Goal: Information Seeking & Learning: Check status

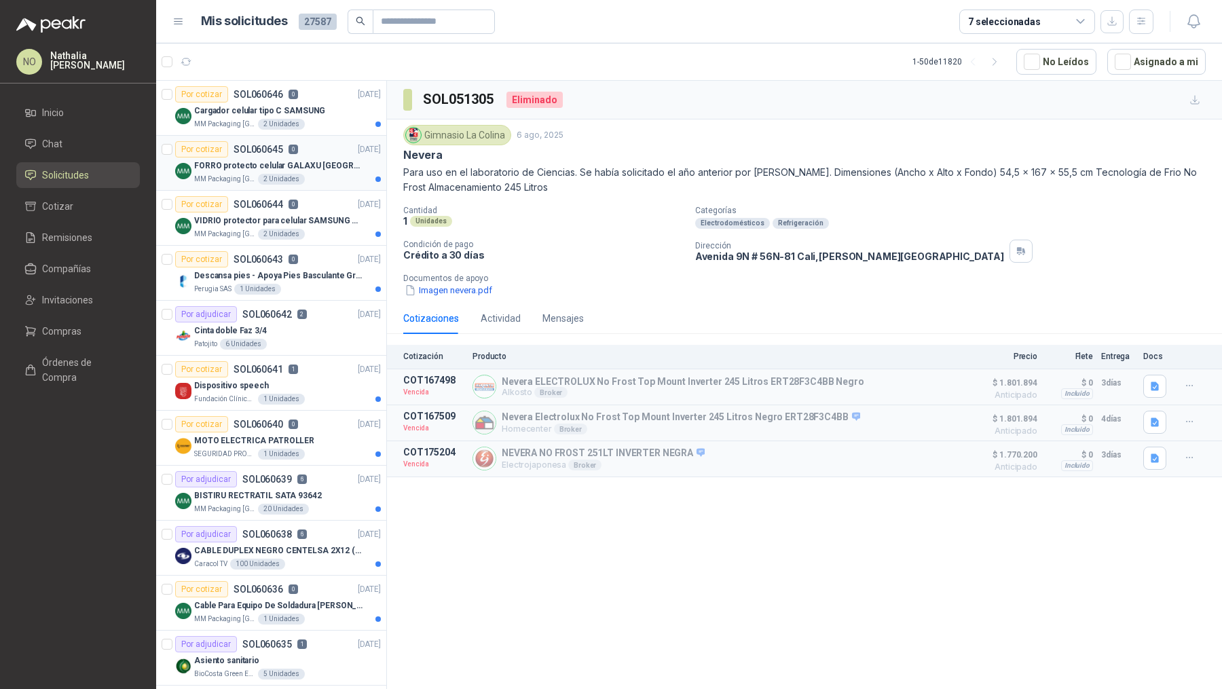
click at [291, 162] on p "FORRO protecto celular GALAXU [GEOGRAPHIC_DATA] A16 5G" at bounding box center [278, 166] width 169 height 13
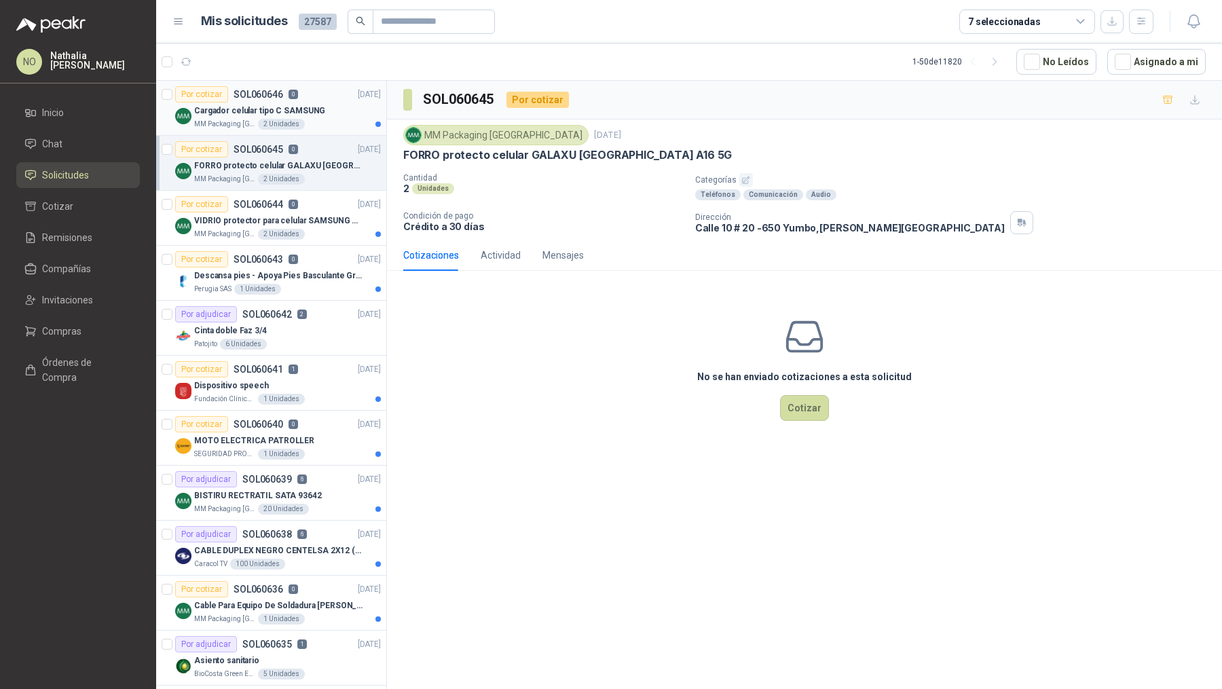
click at [290, 117] on div "Cargador celular tipo C SAMSUNG" at bounding box center [287, 111] width 187 height 16
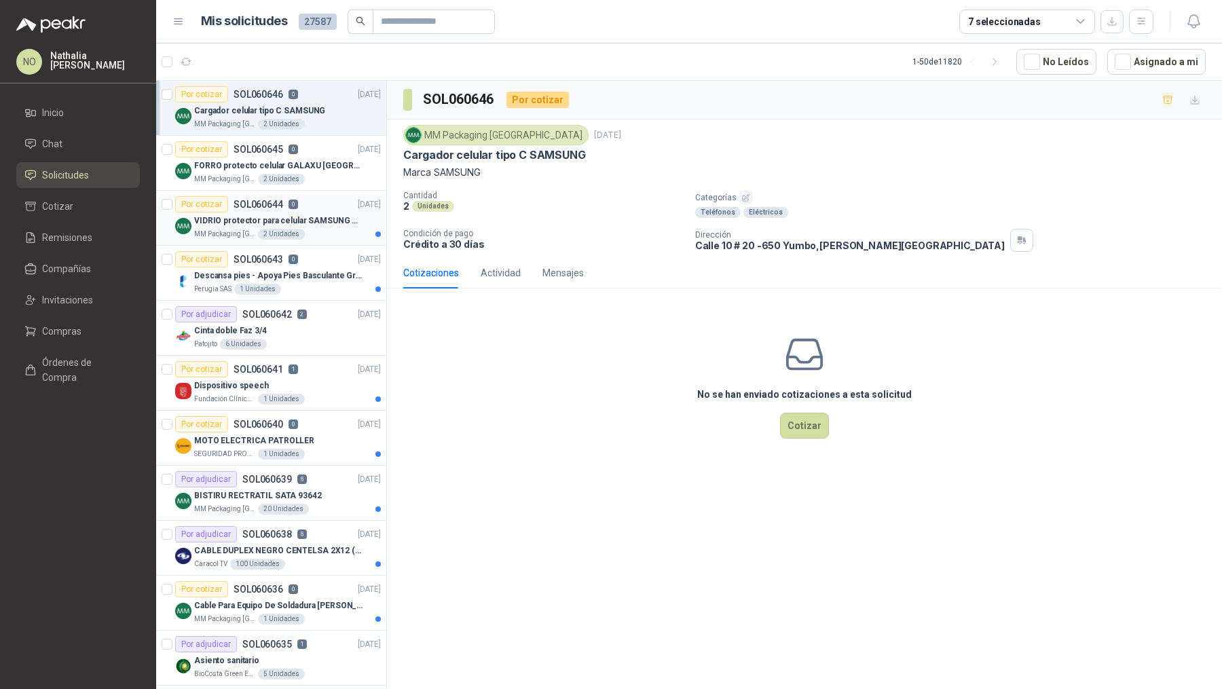
click at [301, 204] on div "Por cotizar SOL060644 0 [DATE]" at bounding box center [278, 204] width 206 height 16
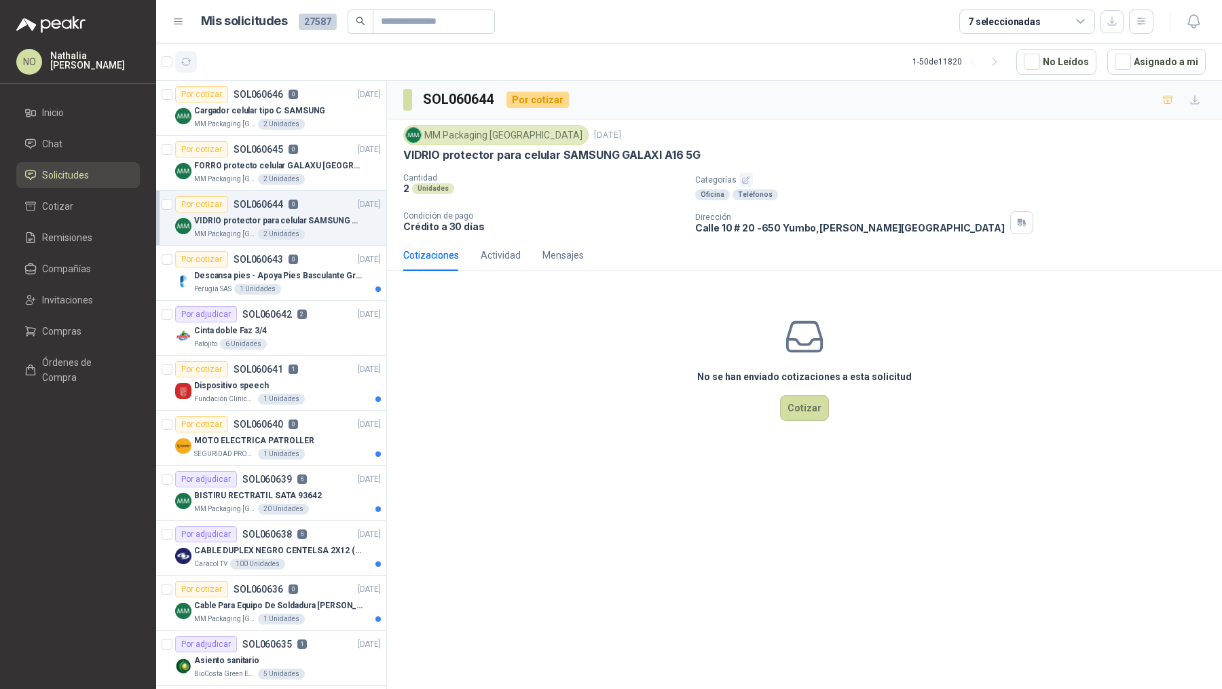
click at [187, 60] on icon "button" at bounding box center [187, 62] width 12 height 12
click at [285, 479] on div "Por adjudicar SOL060638 6" at bounding box center [241, 534] width 132 height 16
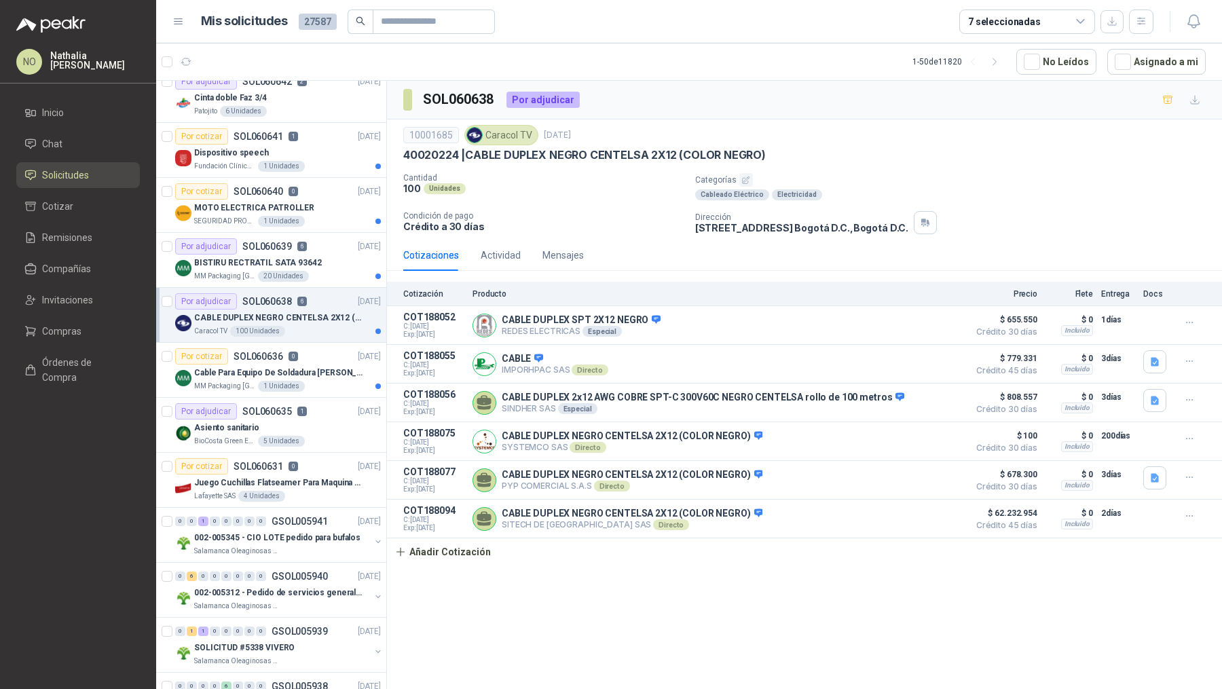
scroll to position [238, 0]
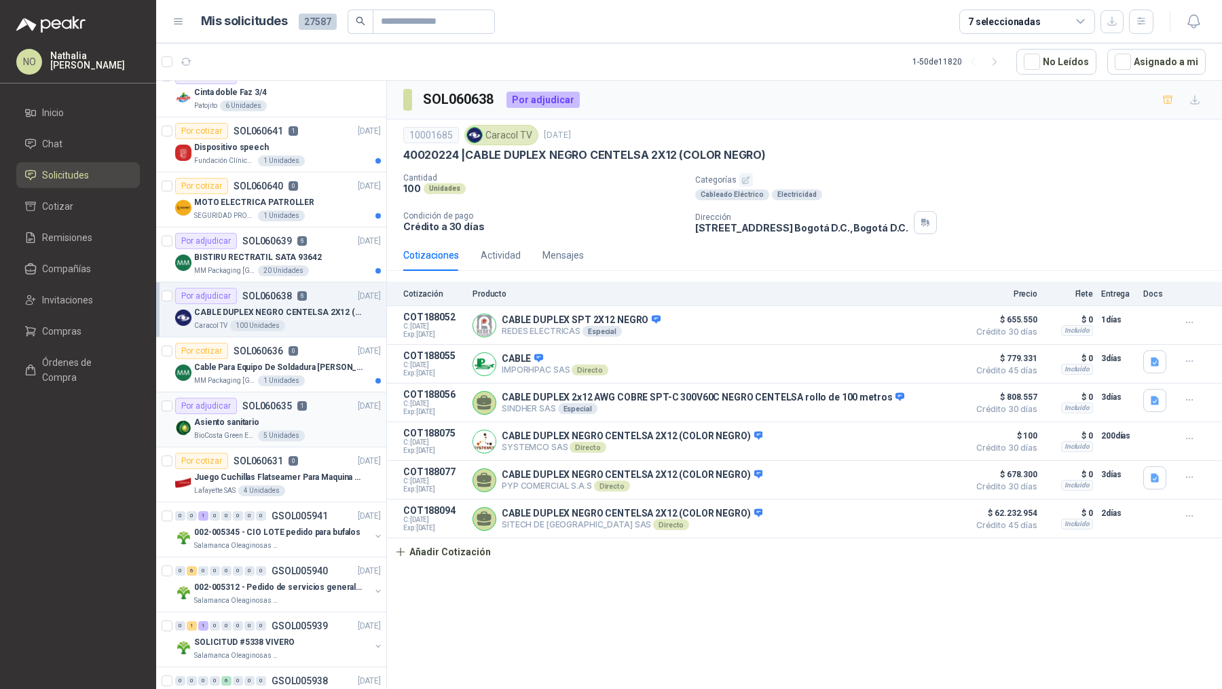
click at [280, 401] on p "SOL060635" at bounding box center [267, 406] width 50 height 10
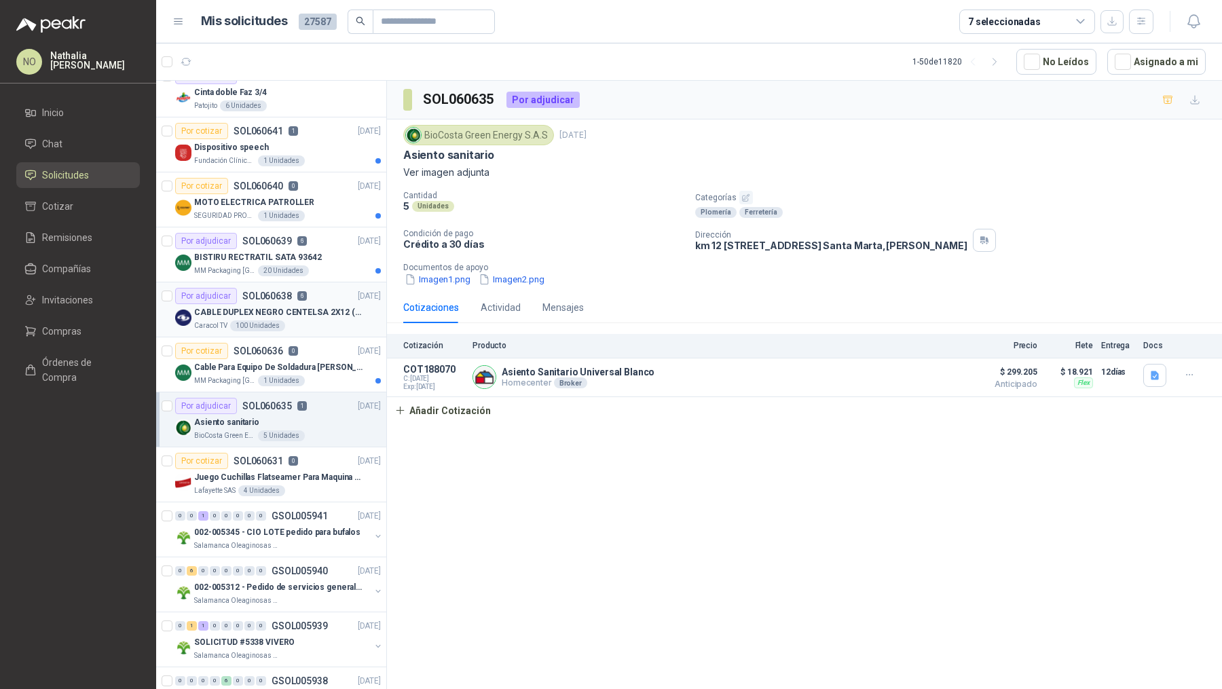
click at [305, 293] on div "Por adjudicar SOL060638 6 [DATE]" at bounding box center [278, 296] width 206 height 16
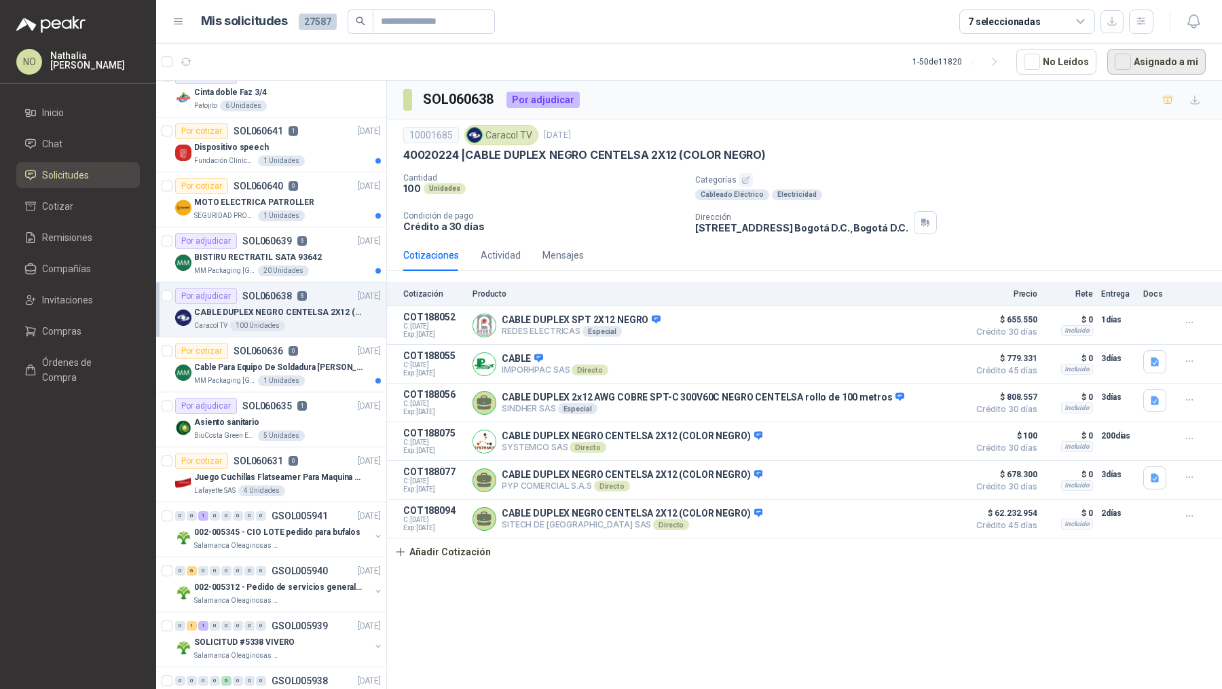
click at [888, 52] on button "Asignado a mi" at bounding box center [1157, 62] width 98 height 26
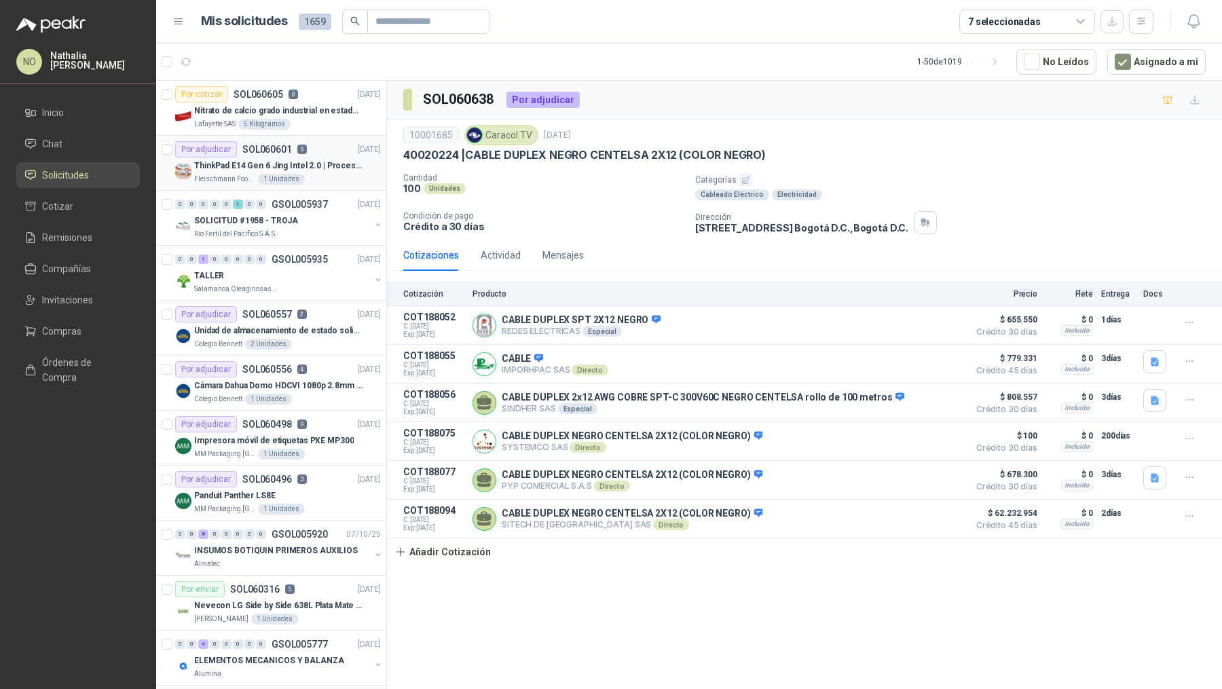
click at [297, 174] on div "[PERSON_NAME] Foods S.A. 1 Unidades" at bounding box center [287, 179] width 187 height 11
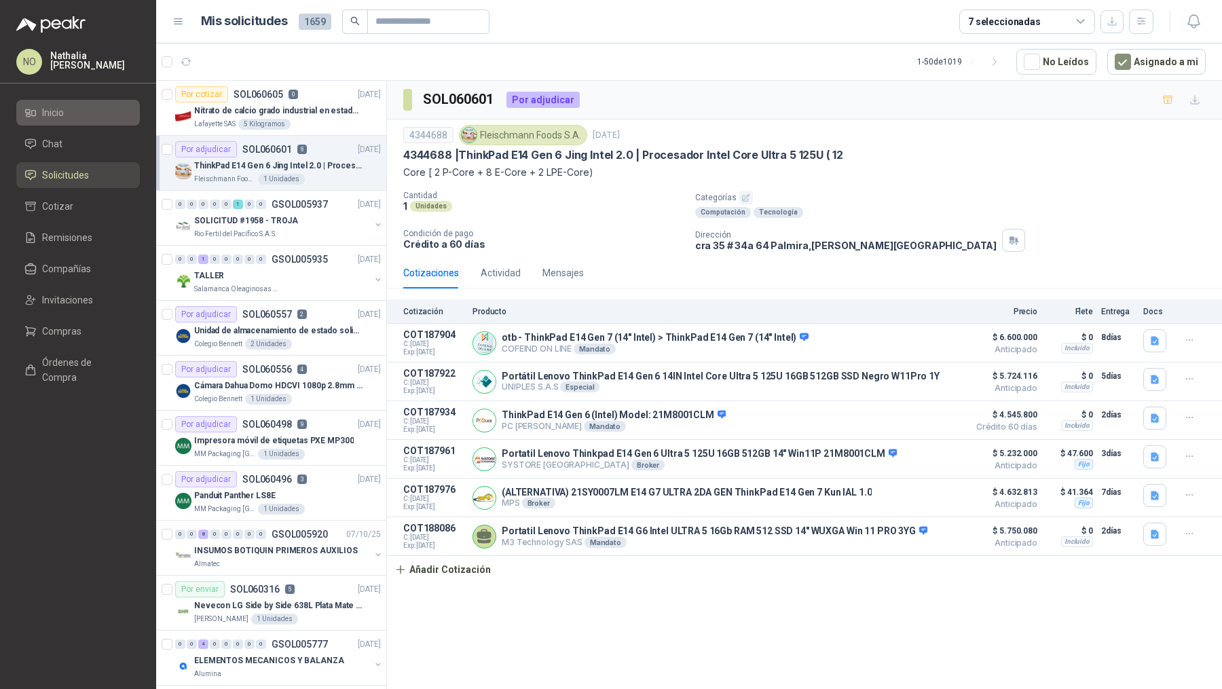
click at [103, 111] on li "Inicio" at bounding box center [77, 112] width 107 height 15
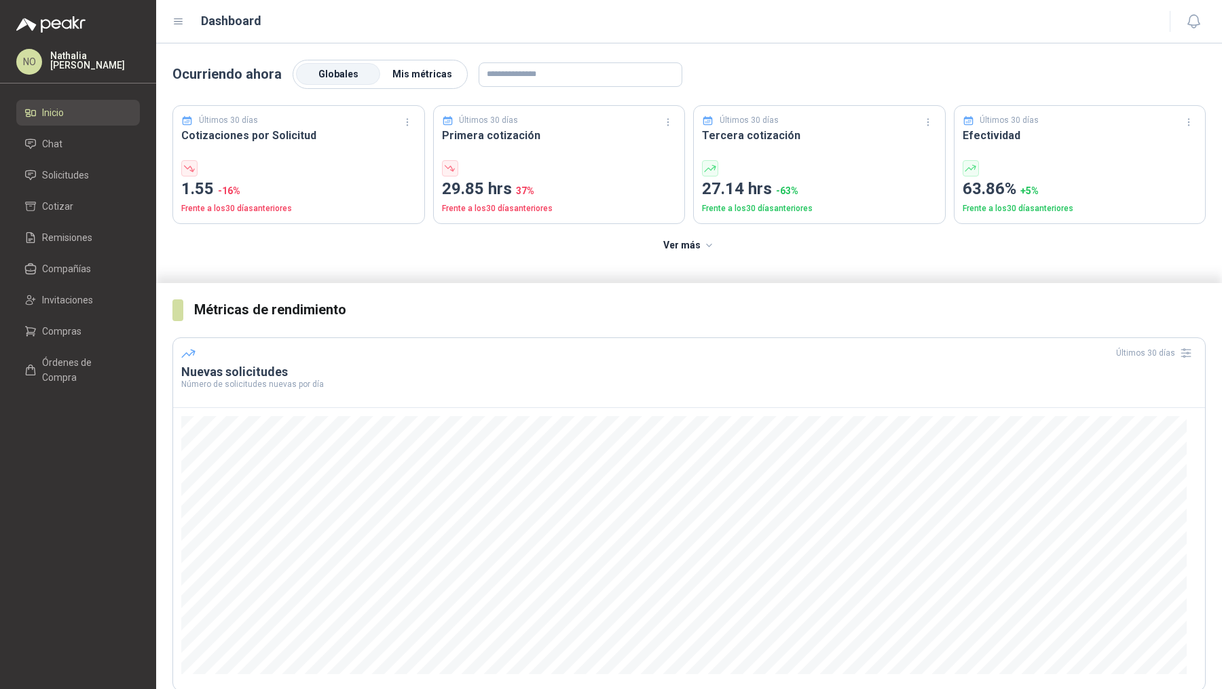
click at [428, 69] on span "Mis métricas" at bounding box center [422, 74] width 60 height 11
click at [343, 80] on label "Globales" at bounding box center [338, 75] width 84 height 22
click at [433, 82] on label "Mis métricas" at bounding box center [422, 75] width 84 height 22
click at [79, 170] on span "Solicitudes" at bounding box center [65, 175] width 47 height 15
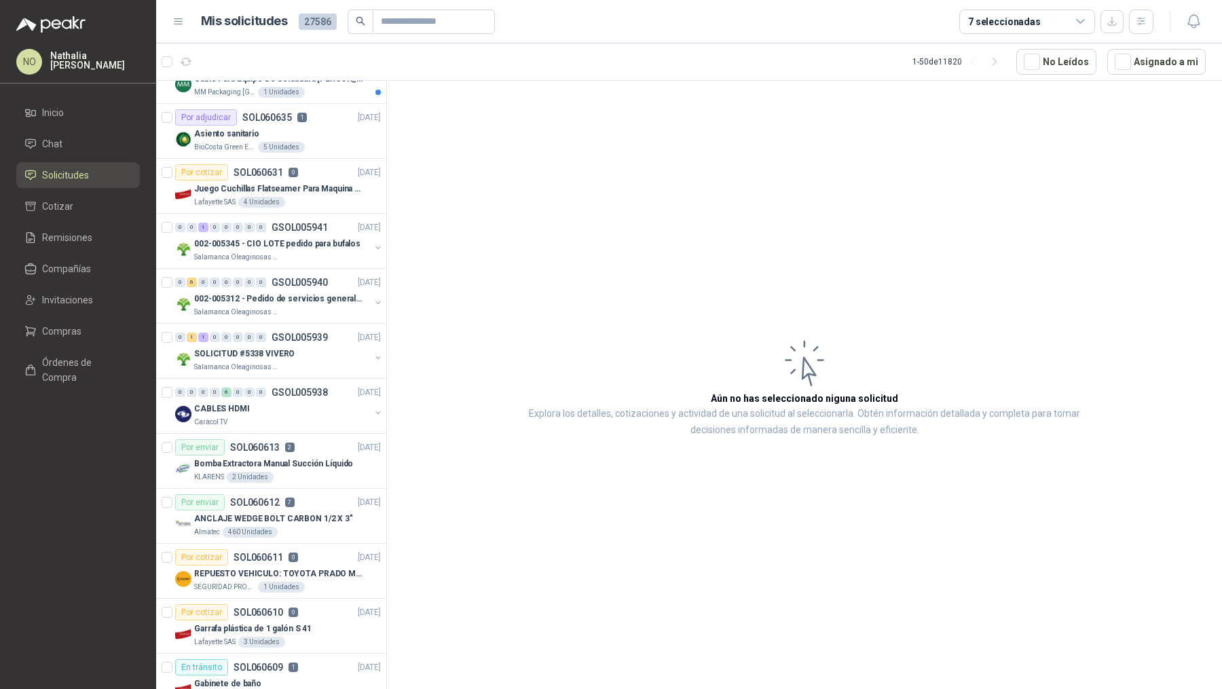
scroll to position [711, 0]
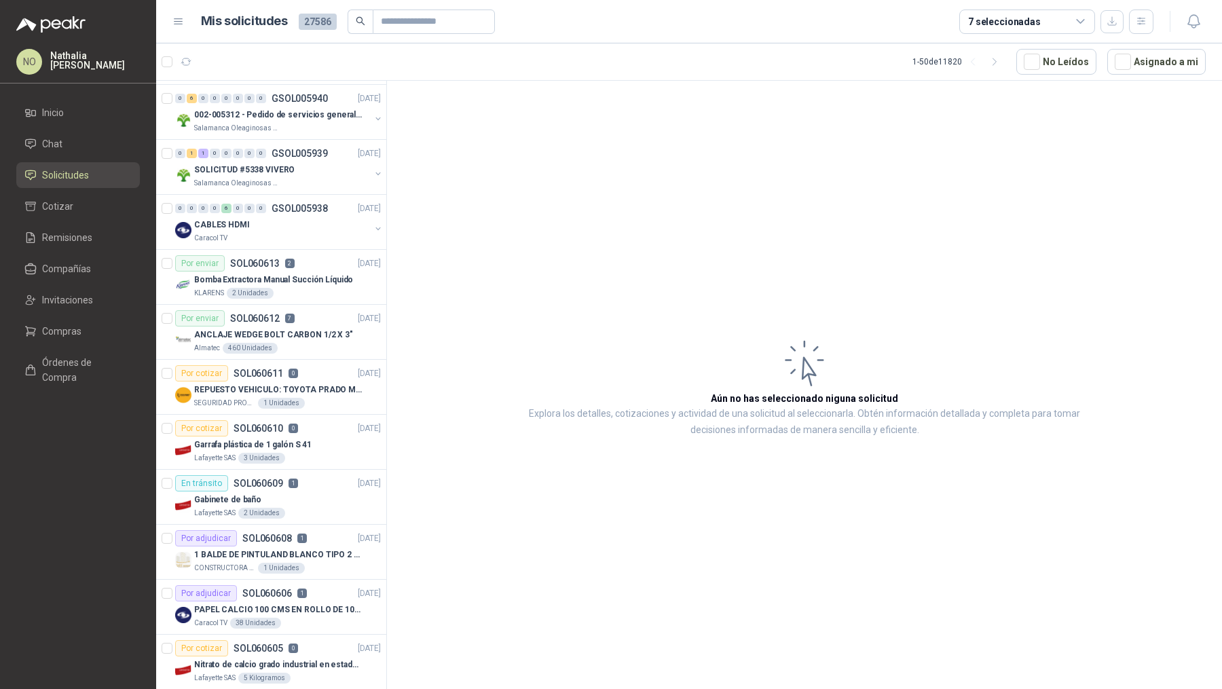
click at [290, 279] on p "Bomba Extractora Manual Succión Líquido" at bounding box center [273, 280] width 159 height 13
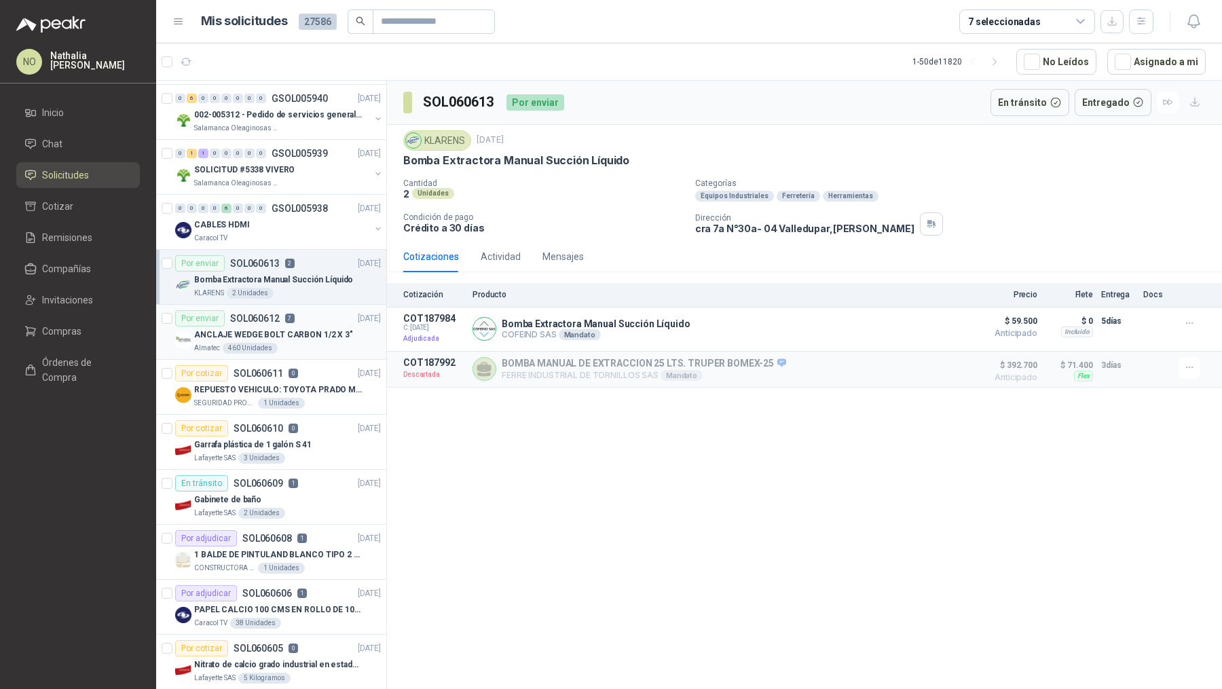
click at [291, 329] on p "ANCLAJE WEDGE BOLT CARBON 1/2 X 3"" at bounding box center [273, 335] width 159 height 13
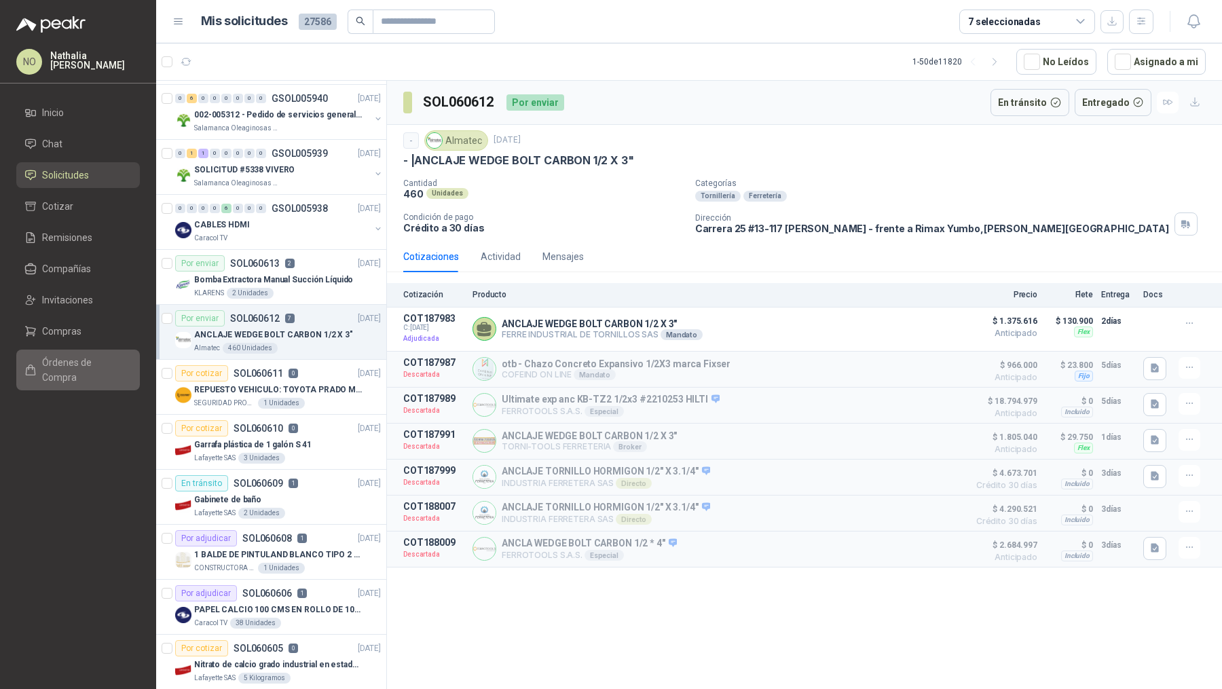
click at [89, 367] on span "Órdenes de Compra" at bounding box center [84, 370] width 85 height 30
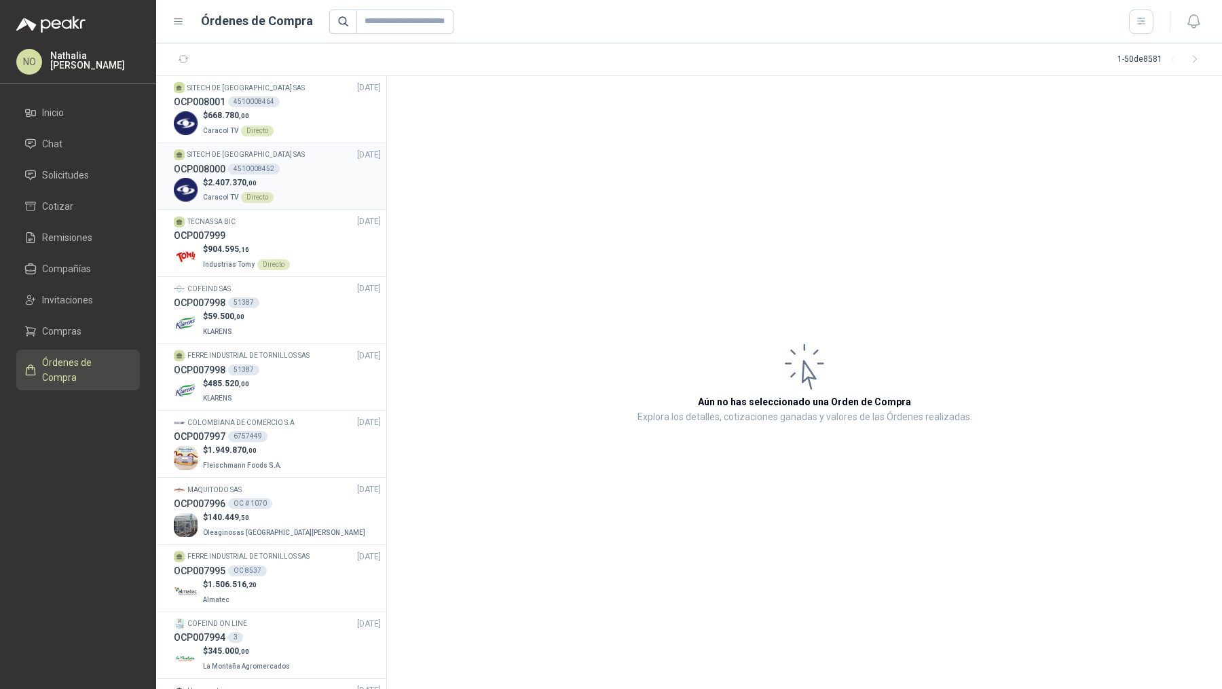
click at [291, 182] on div "$ 2.407.370 ,00 Caracol TV Directo" at bounding box center [277, 191] width 207 height 28
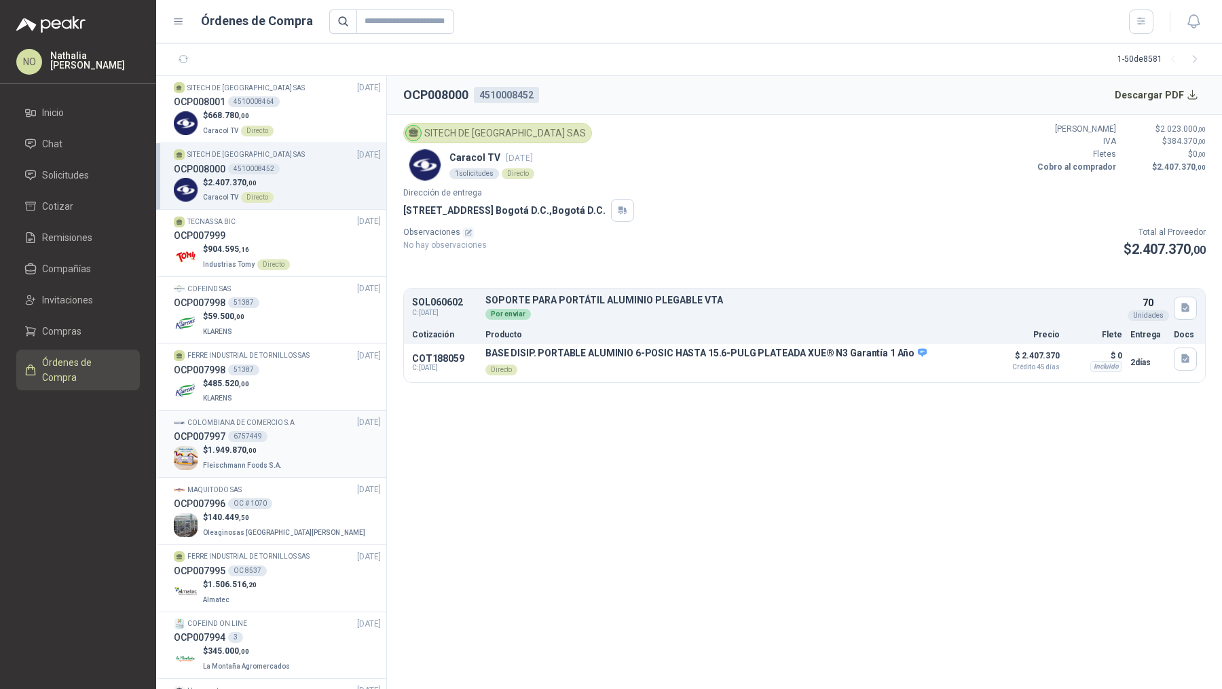
click at [309, 450] on div "$ 1.949.870 ,00 [PERSON_NAME] Foods S.A." at bounding box center [277, 458] width 207 height 28
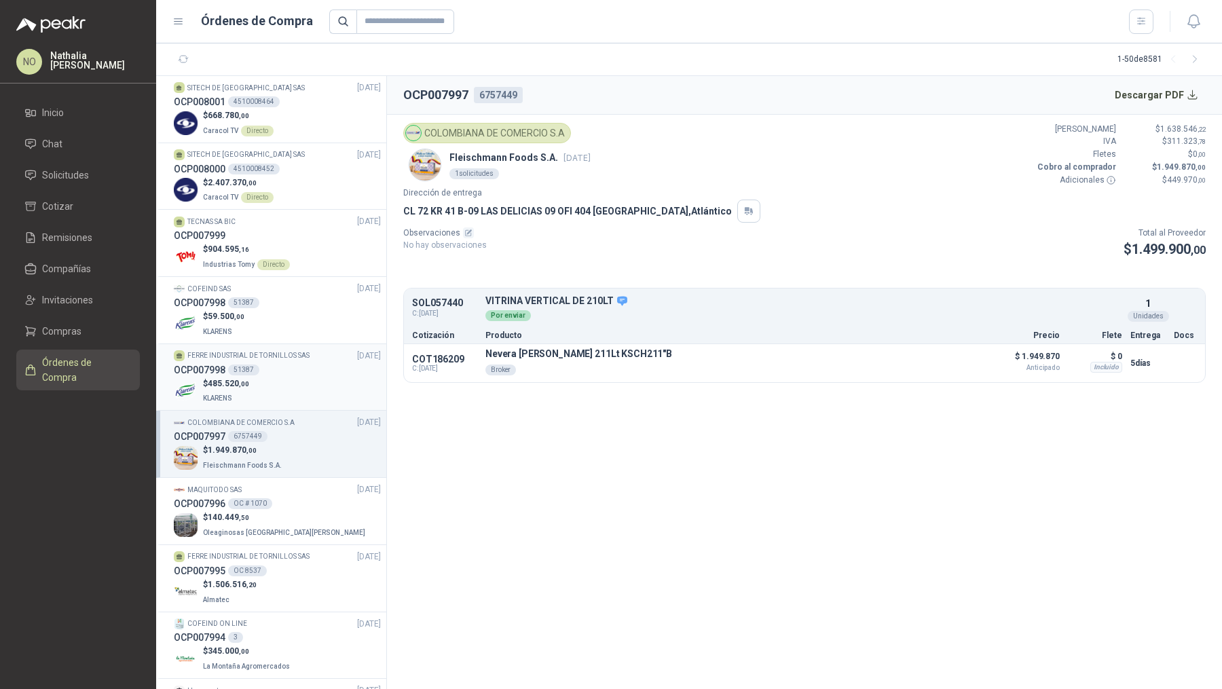
click at [322, 384] on div "$ 485.520 ,00 KLARENS" at bounding box center [277, 392] width 207 height 28
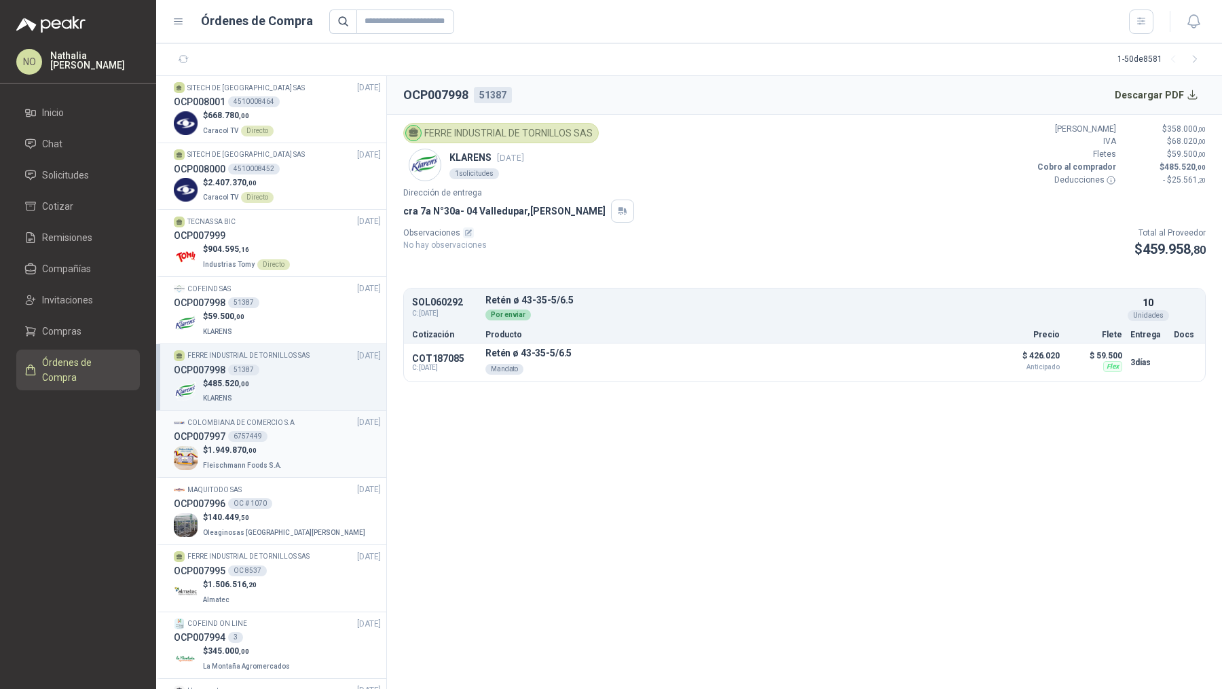
click at [313, 422] on div "COLOMBIANA DE COMERCIO [DATE]" at bounding box center [277, 422] width 207 height 13
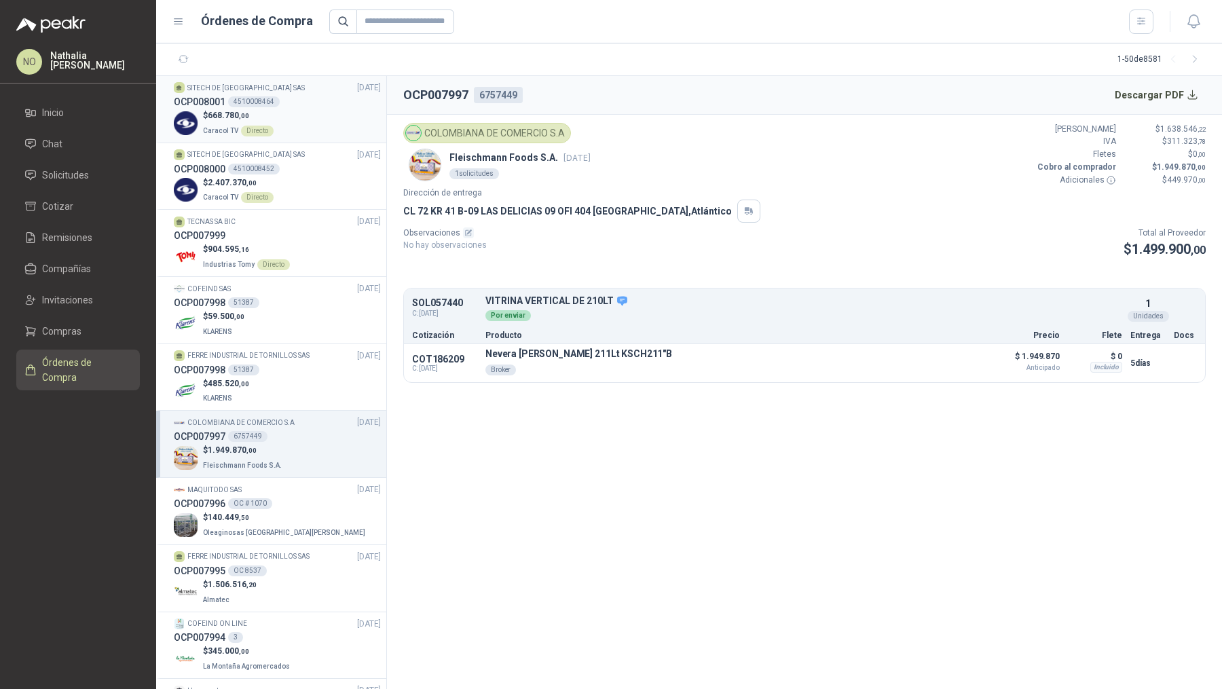
click at [274, 79] on li "SITECH DE [GEOGRAPHIC_DATA] SAS [DATE] OCP008001 4510008464 $ 668.780 ,00 Carac…" at bounding box center [271, 109] width 230 height 67
click at [289, 250] on div "$ 904.595 ,16 Industrias Tomy Directo" at bounding box center [277, 257] width 207 height 28
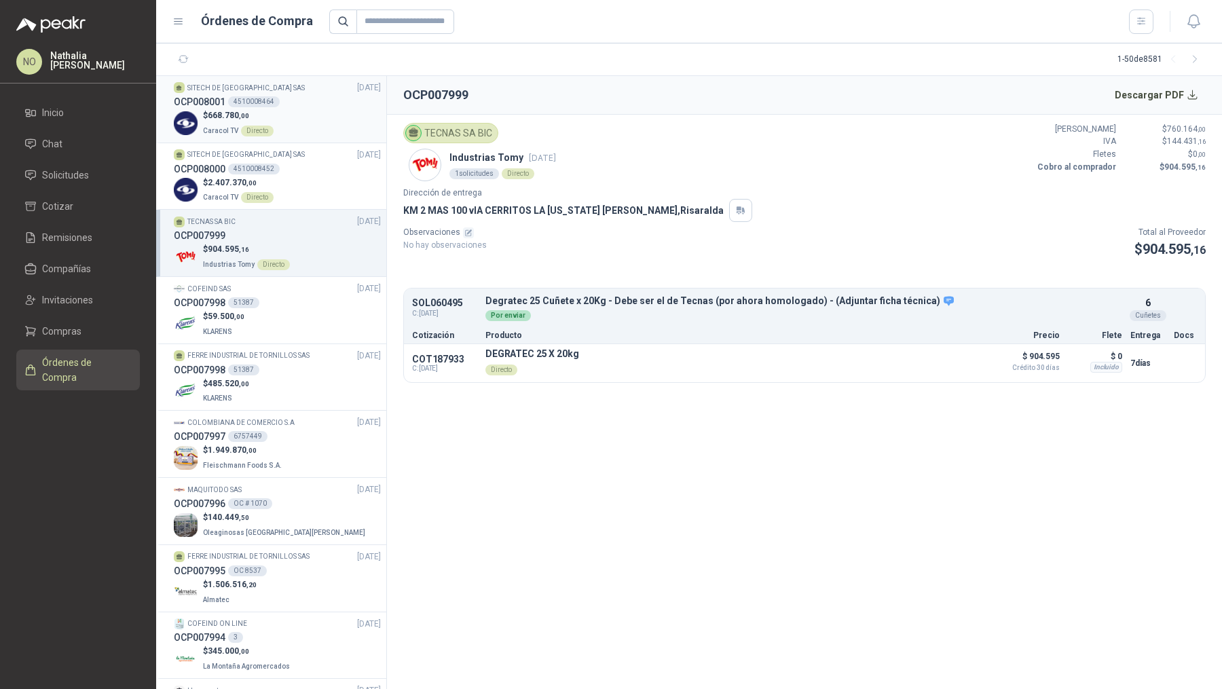
click at [309, 132] on div "$ 668.780 ,00 Caracol TV Directo" at bounding box center [277, 123] width 207 height 28
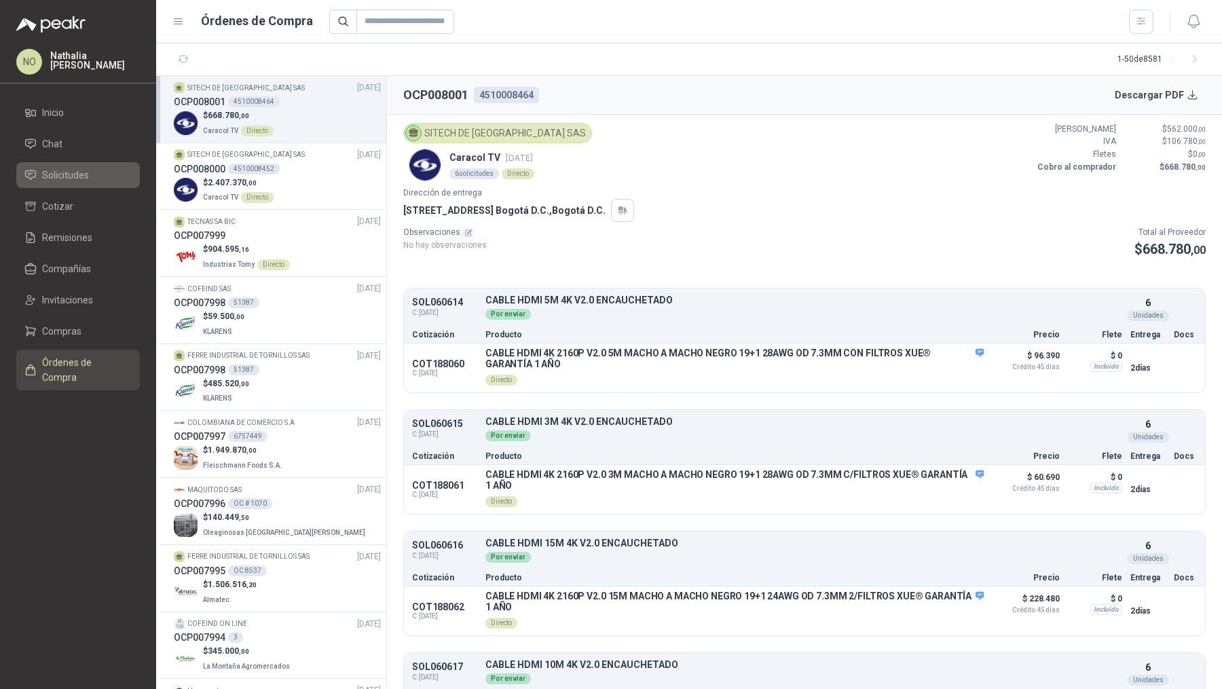
click at [109, 176] on li "Solicitudes" at bounding box center [77, 175] width 107 height 15
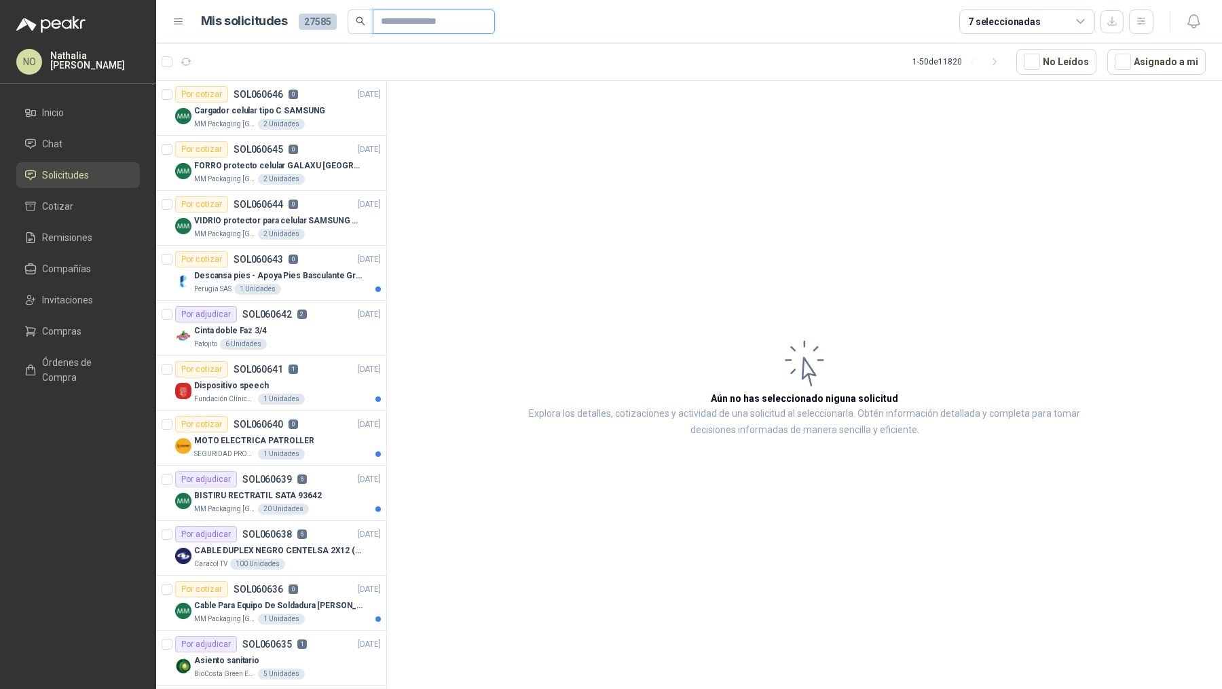
click at [399, 18] on input "text" at bounding box center [428, 21] width 95 height 23
type input "*"
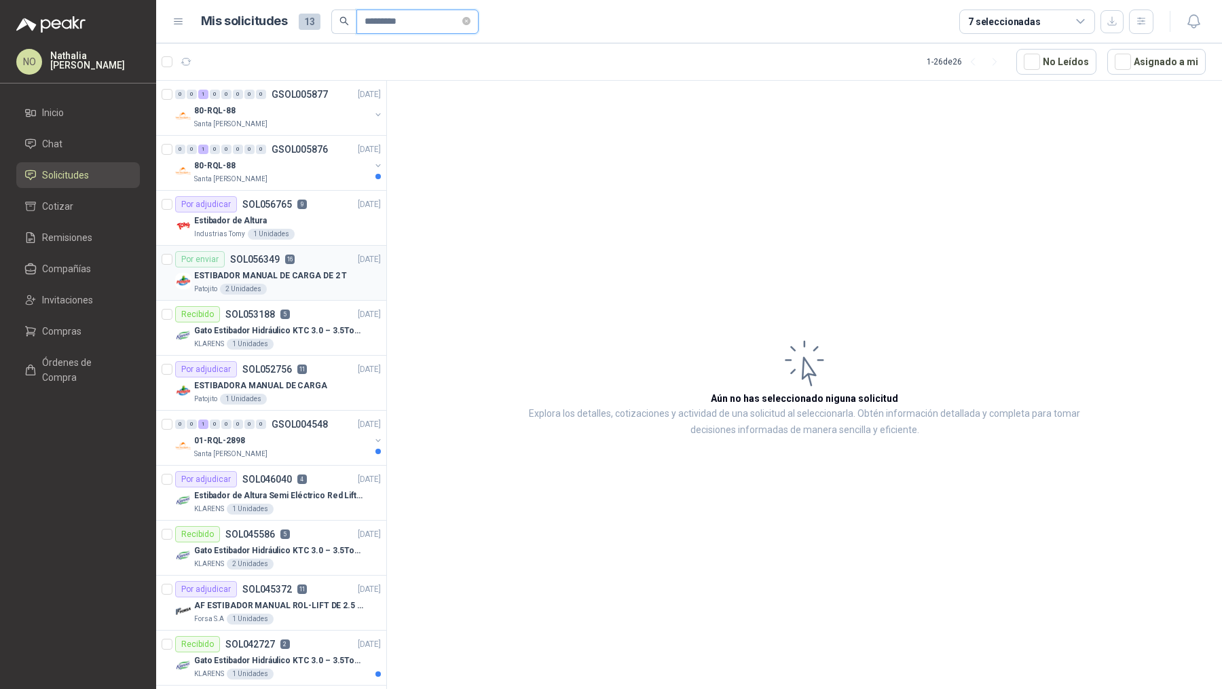
type input "*********"
click at [334, 270] on p "ESTIBADOR MANUAL DE CARGA DE 2 T" at bounding box center [270, 276] width 153 height 13
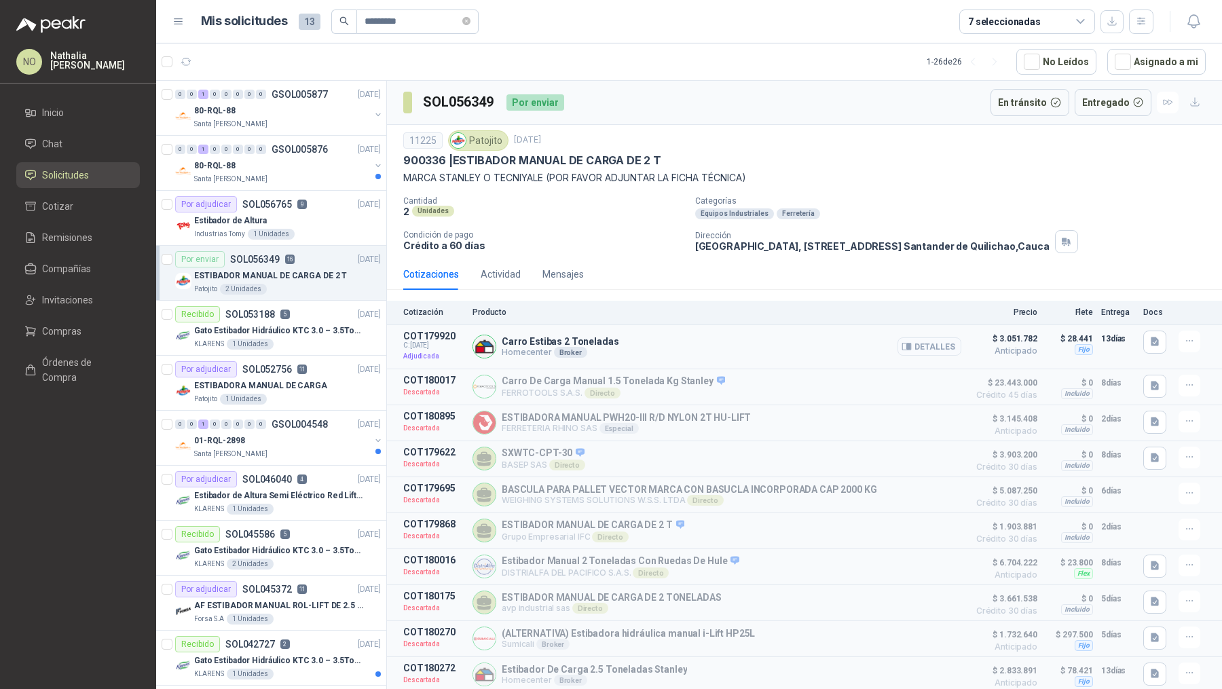
click at [888, 342] on button "Detalles" at bounding box center [930, 346] width 64 height 18
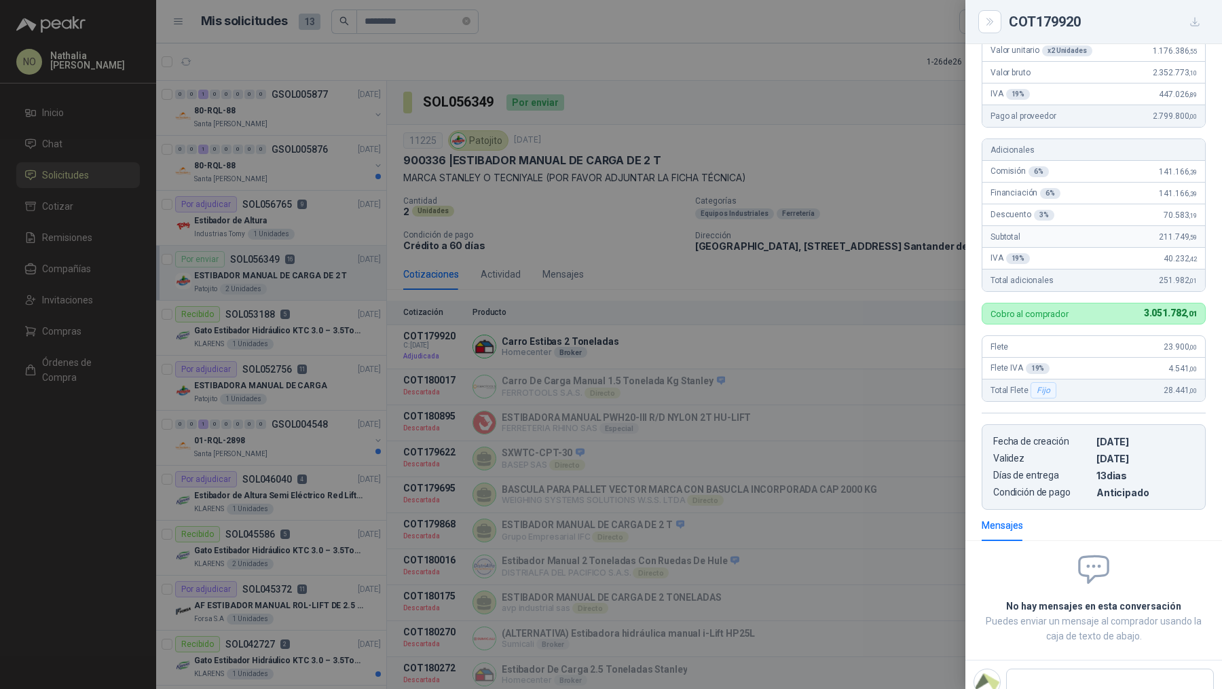
scroll to position [134, 0]
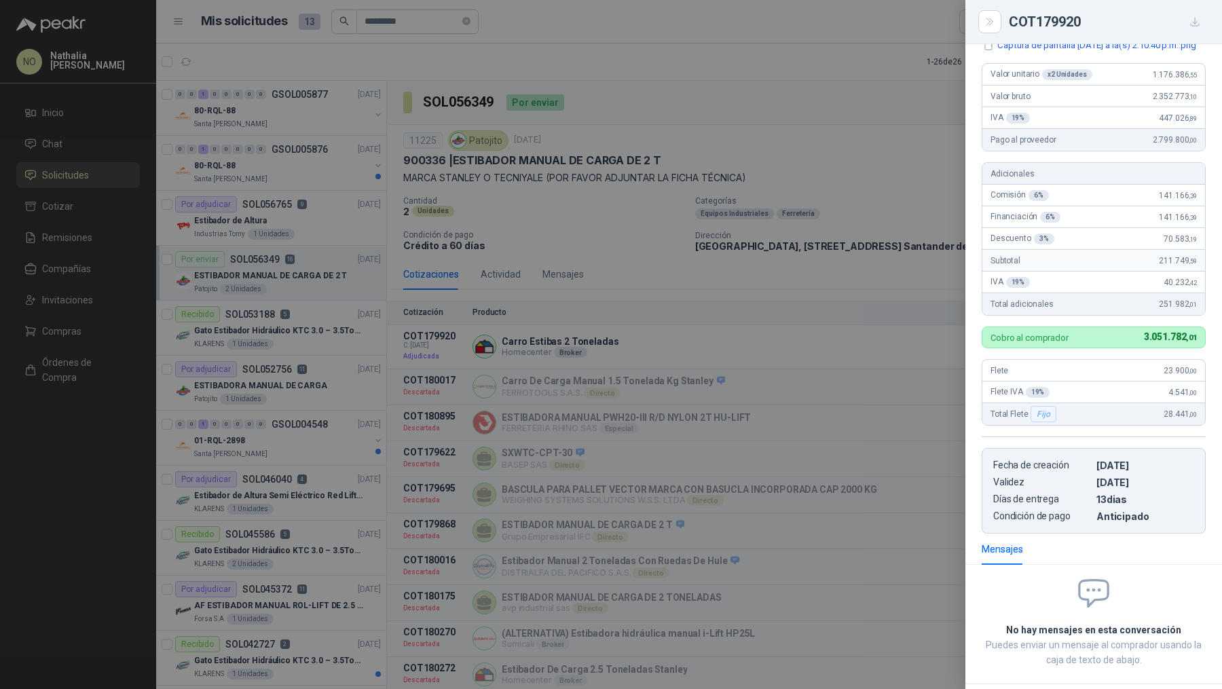
click at [591, 273] on div at bounding box center [611, 344] width 1222 height 689
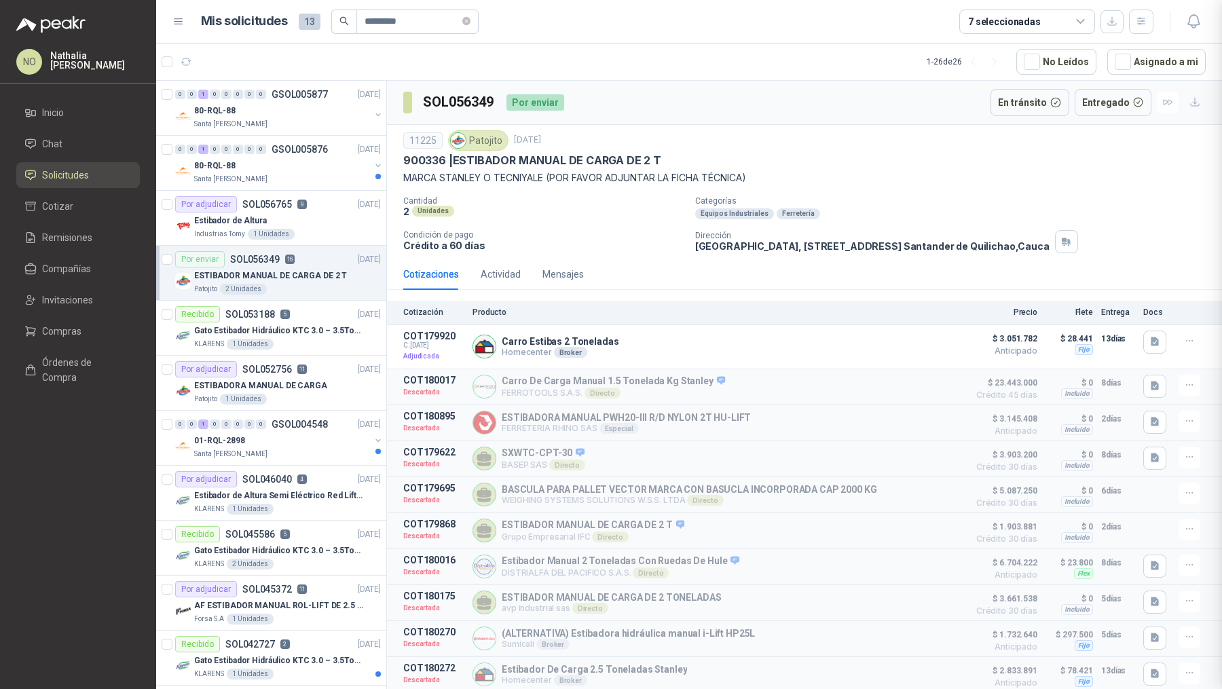
scroll to position [220, 0]
click at [469, 21] on icon "close-circle" at bounding box center [466, 21] width 8 height 8
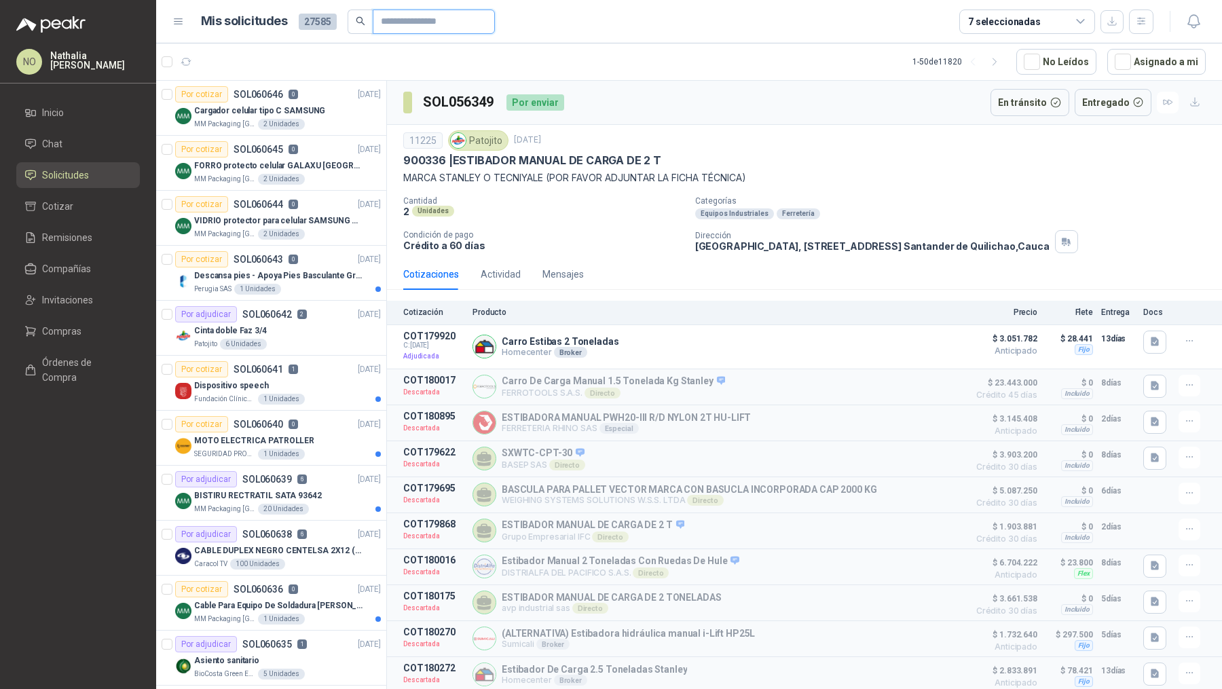
scroll to position [81, 0]
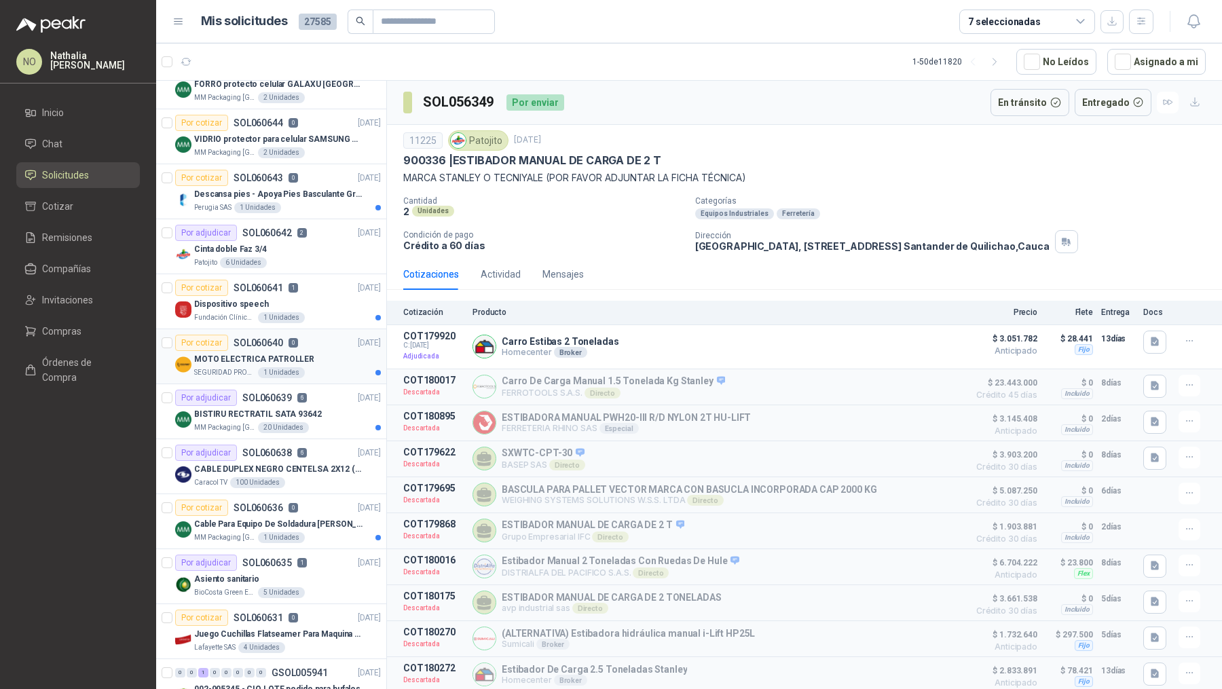
click at [350, 351] on div "MOTO ELECTRICA PATROLLER" at bounding box center [287, 359] width 187 height 16
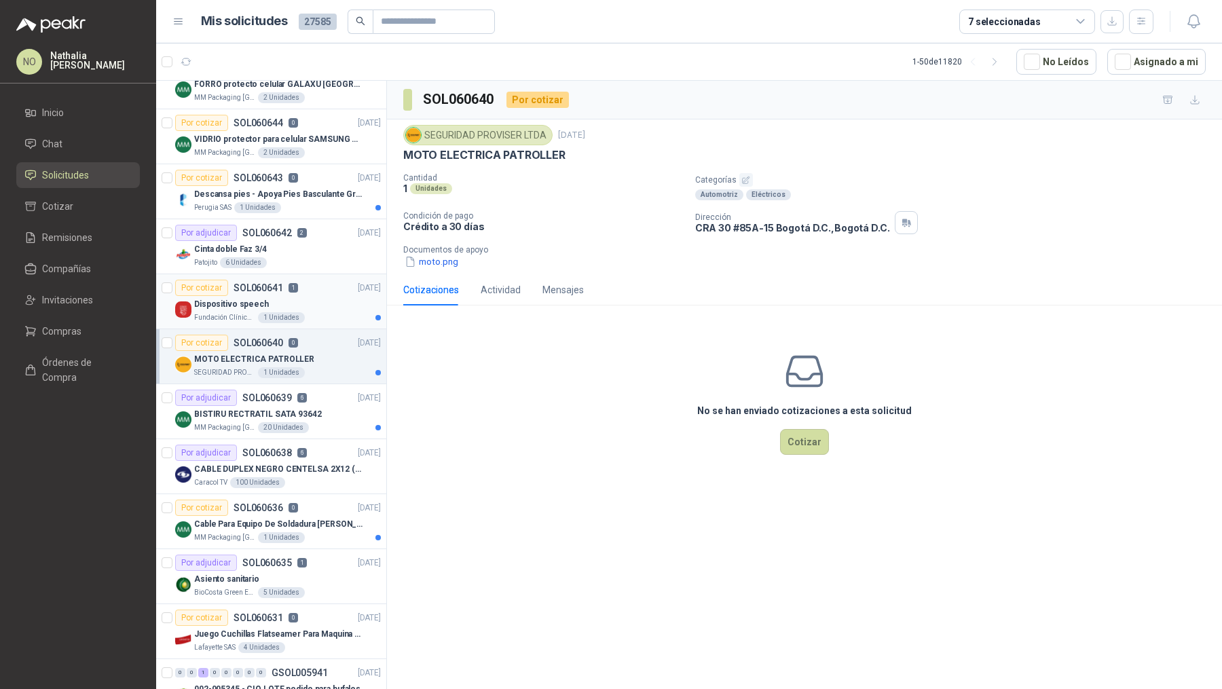
click at [325, 312] on div "Fundación Clínica Shaio 1 Unidades" at bounding box center [287, 317] width 187 height 11
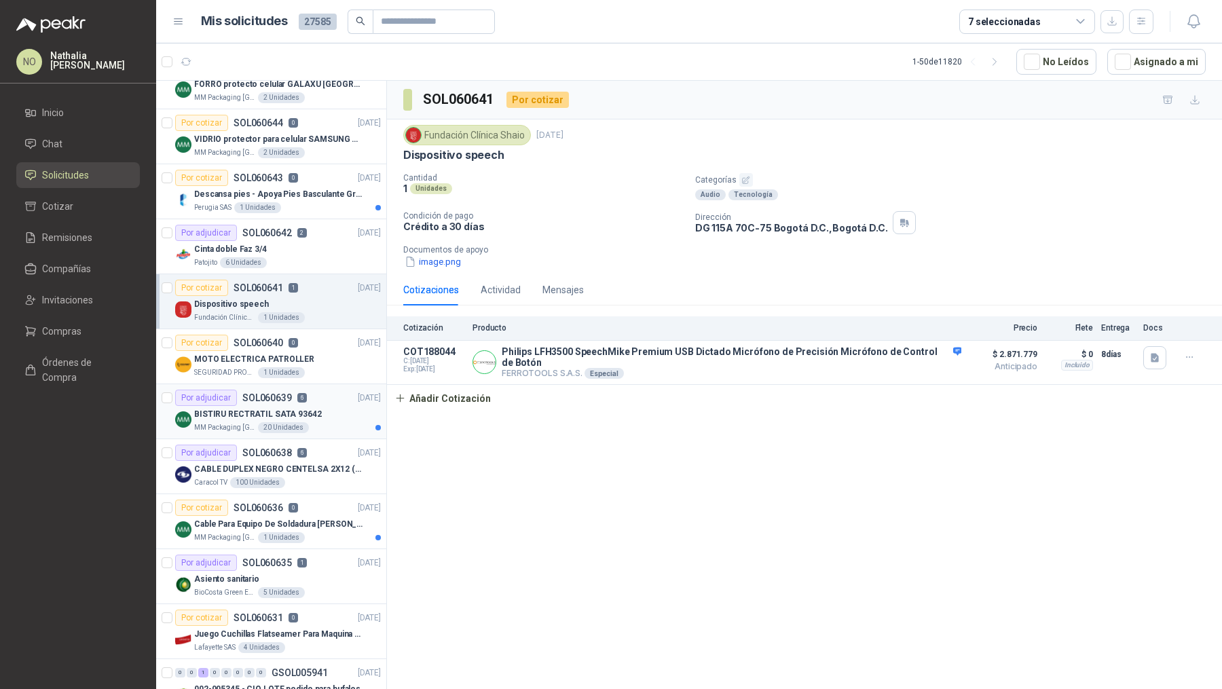
click at [343, 423] on div "MM Packaging [GEOGRAPHIC_DATA] 20 Unidades" at bounding box center [287, 427] width 187 height 11
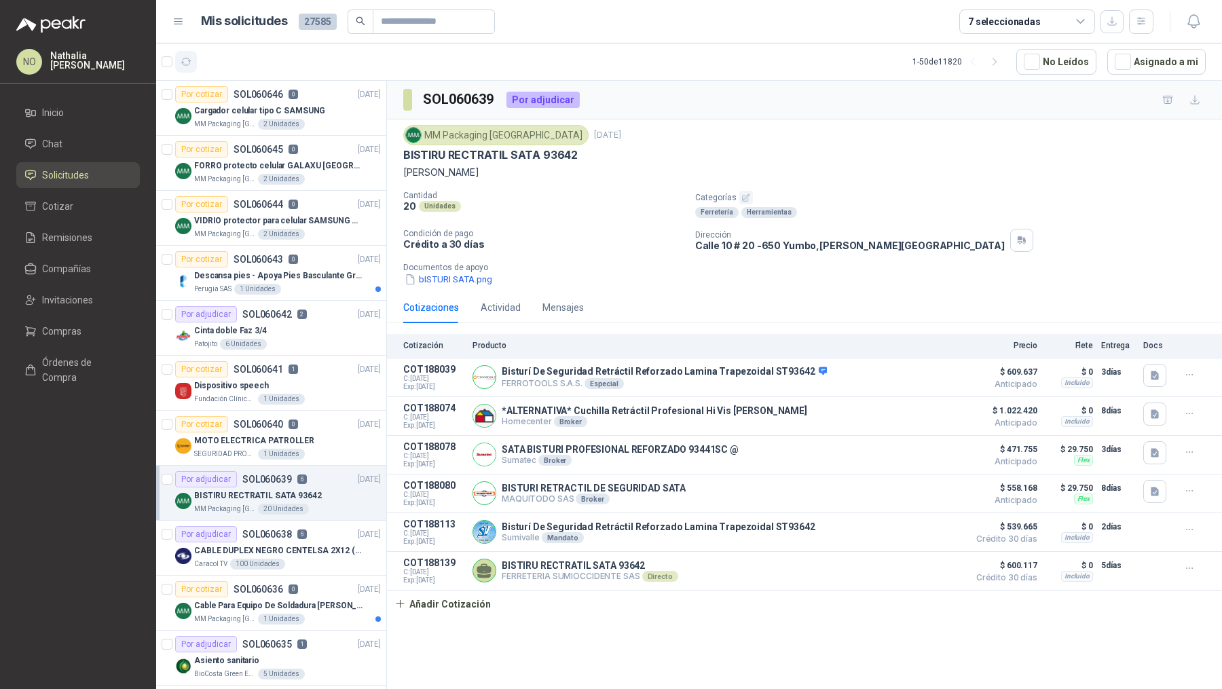
click at [180, 51] on button "button" at bounding box center [186, 62] width 22 height 22
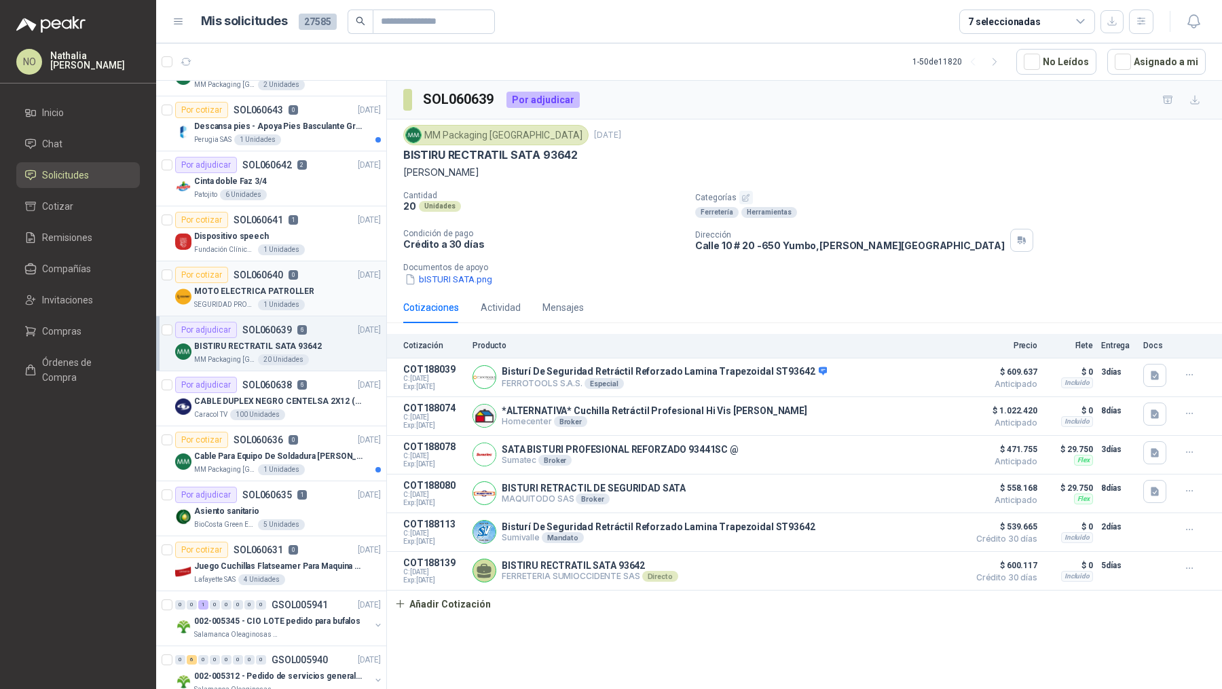
click at [289, 443] on div "Por cotizar SOL060636 0" at bounding box center [236, 440] width 123 height 16
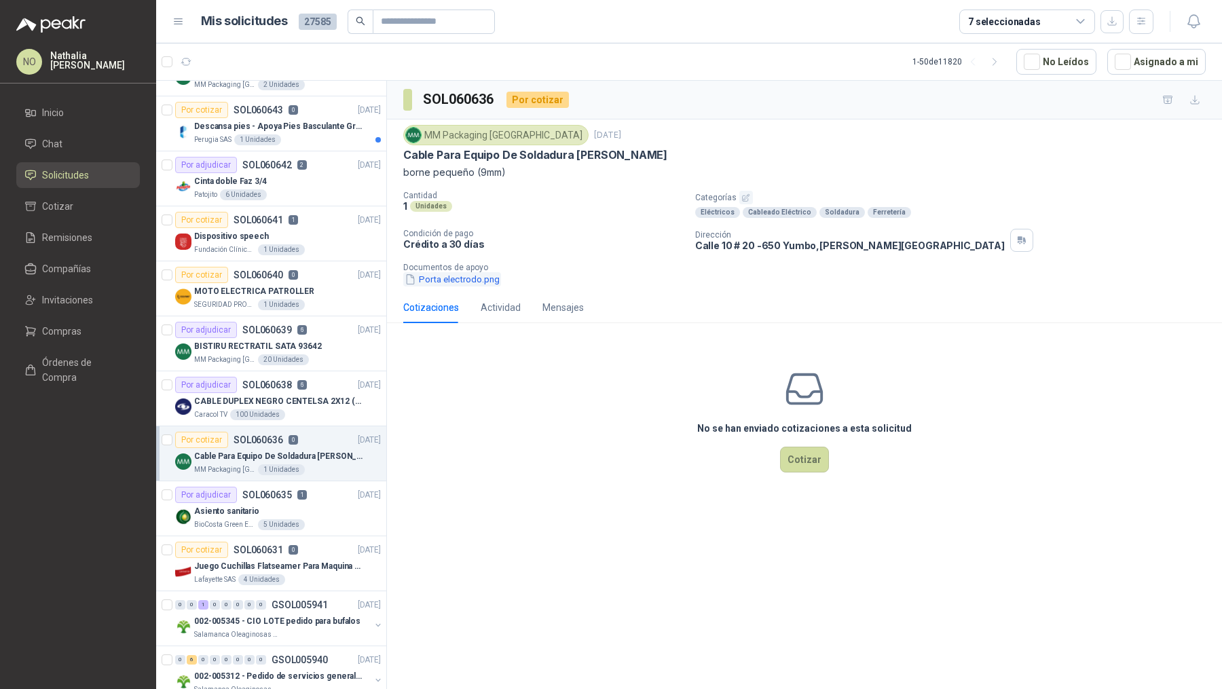
click at [466, 282] on button "Porta electrodo.png" at bounding box center [452, 279] width 98 height 14
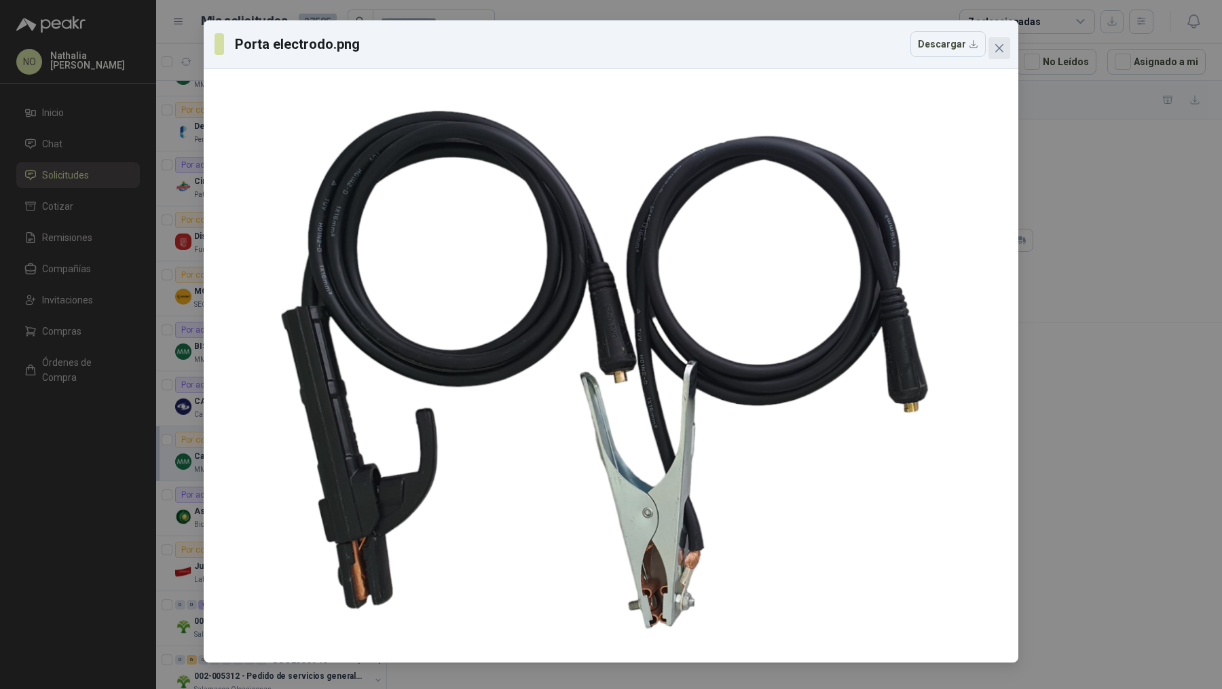
click at [888, 46] on icon "close" at bounding box center [999, 48] width 11 height 11
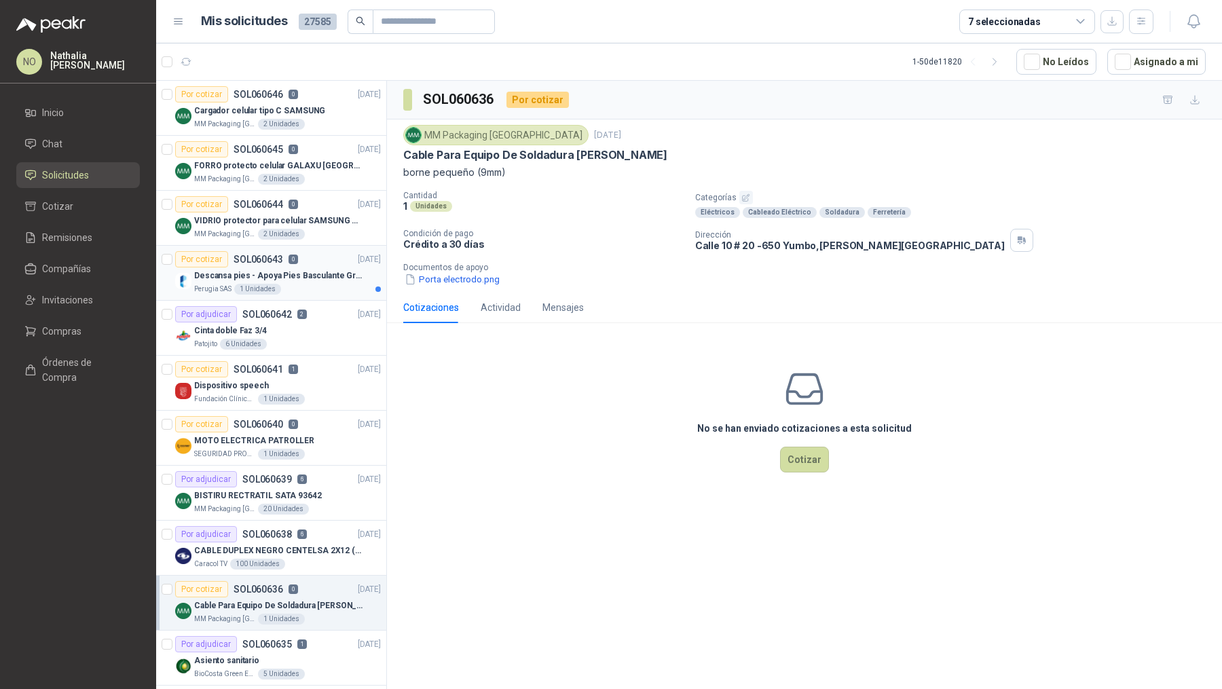
click at [325, 270] on p "Descansa pies - Apoya Pies Basculante Graduable Ergonómico" at bounding box center [278, 276] width 169 height 13
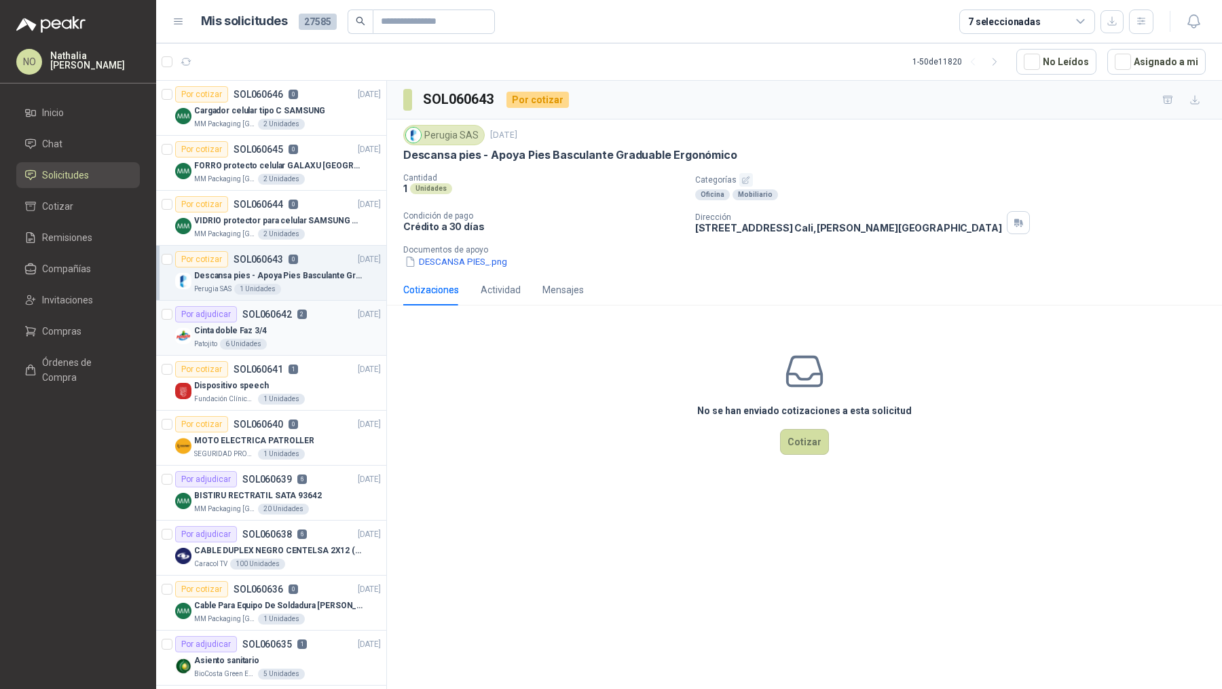
click at [318, 323] on div "Cinta doble Faz 3/4" at bounding box center [287, 331] width 187 height 16
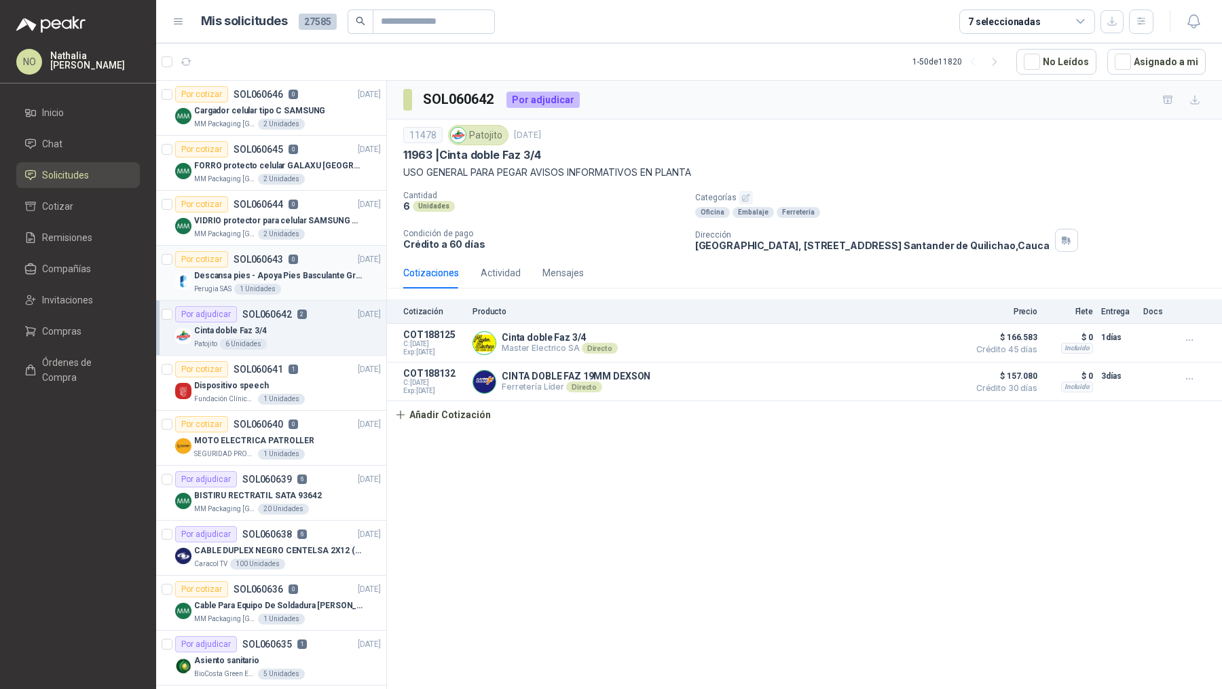
click at [316, 289] on div "Perugia SAS 1 Unidades" at bounding box center [287, 289] width 187 height 11
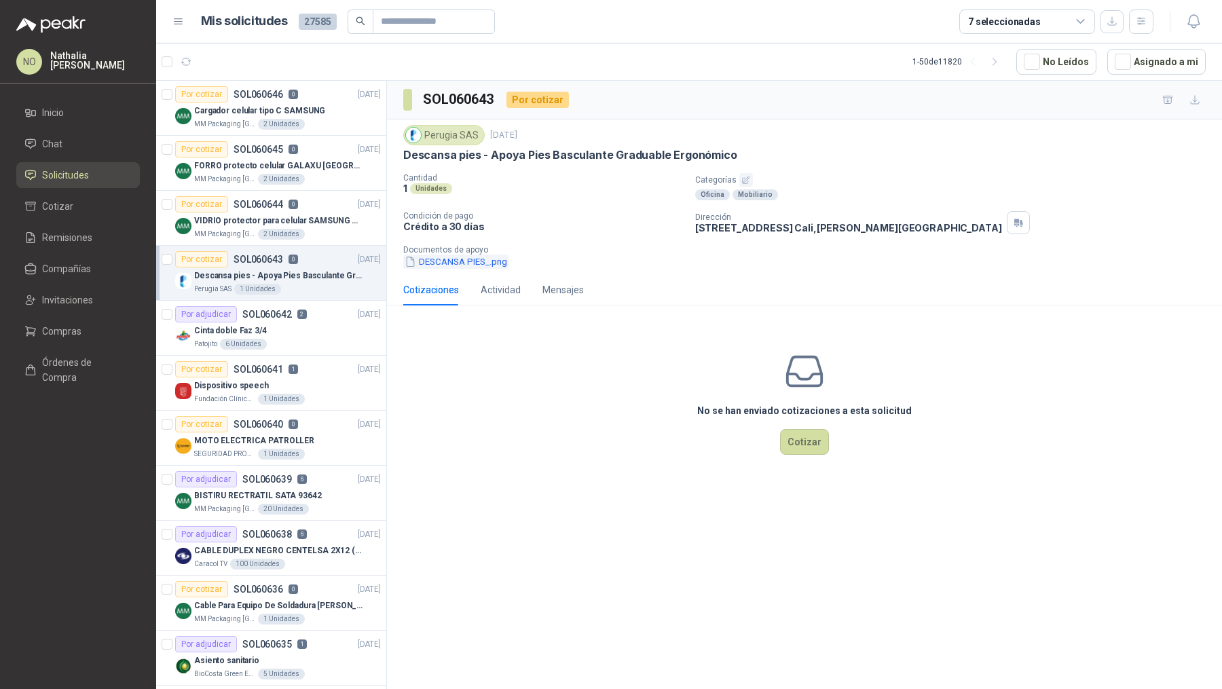
click at [431, 262] on button "DESCANSA PIES_.png" at bounding box center [455, 262] width 105 height 14
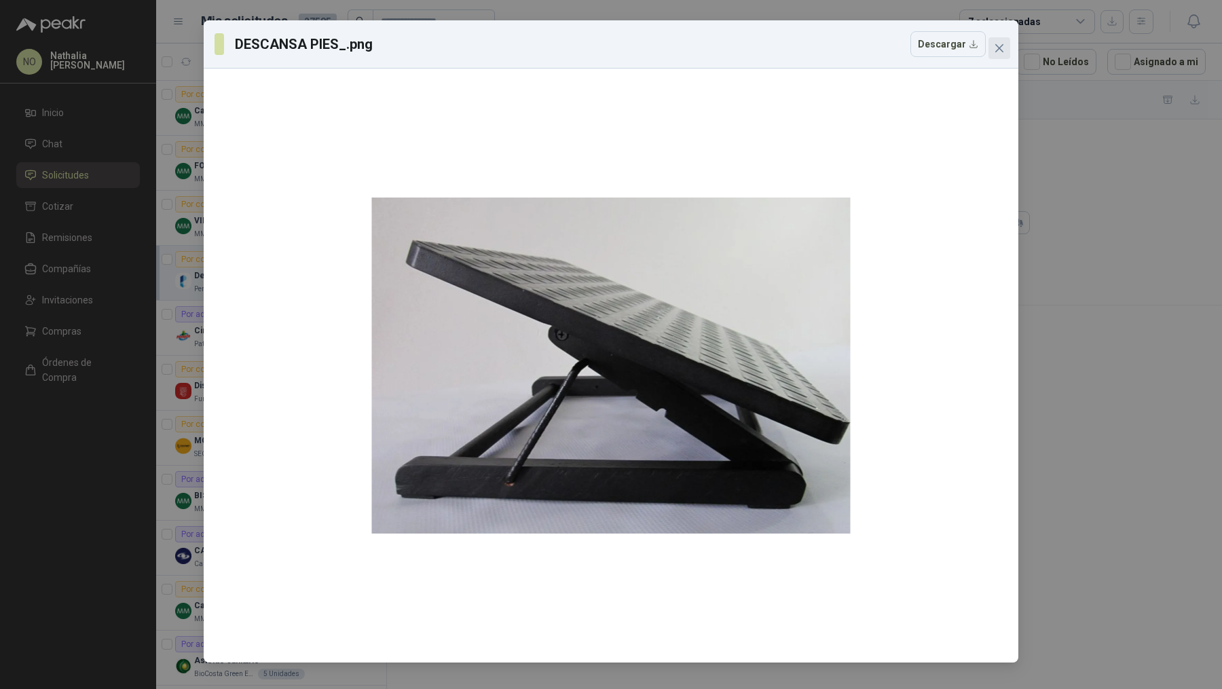
click at [888, 44] on icon "close" at bounding box center [999, 48] width 11 height 11
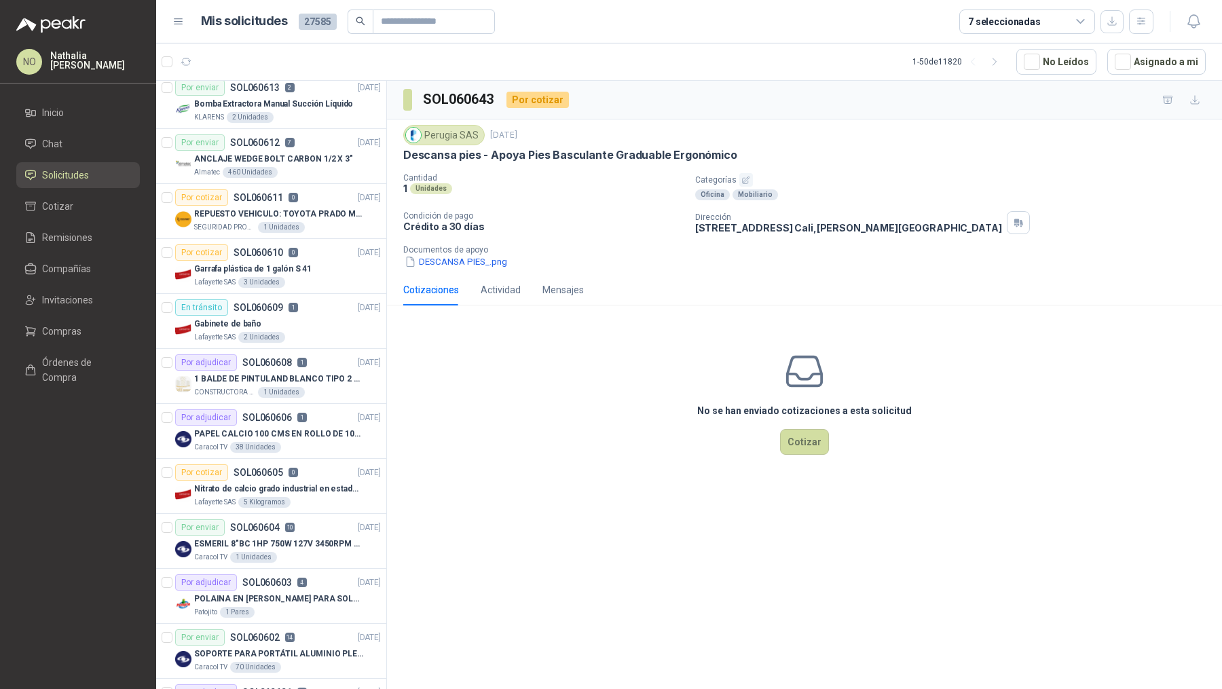
scroll to position [890, 0]
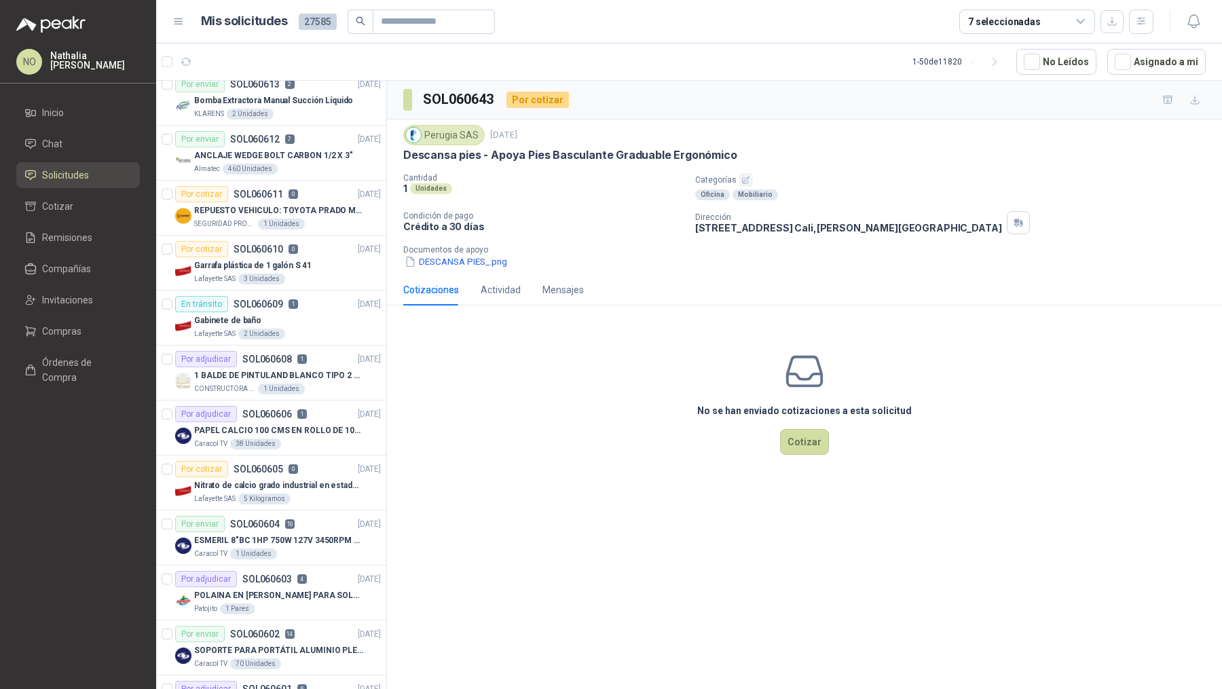
click at [299, 479] on p "Nitrato de calcio grado industrial en estado solido" at bounding box center [278, 485] width 169 height 13
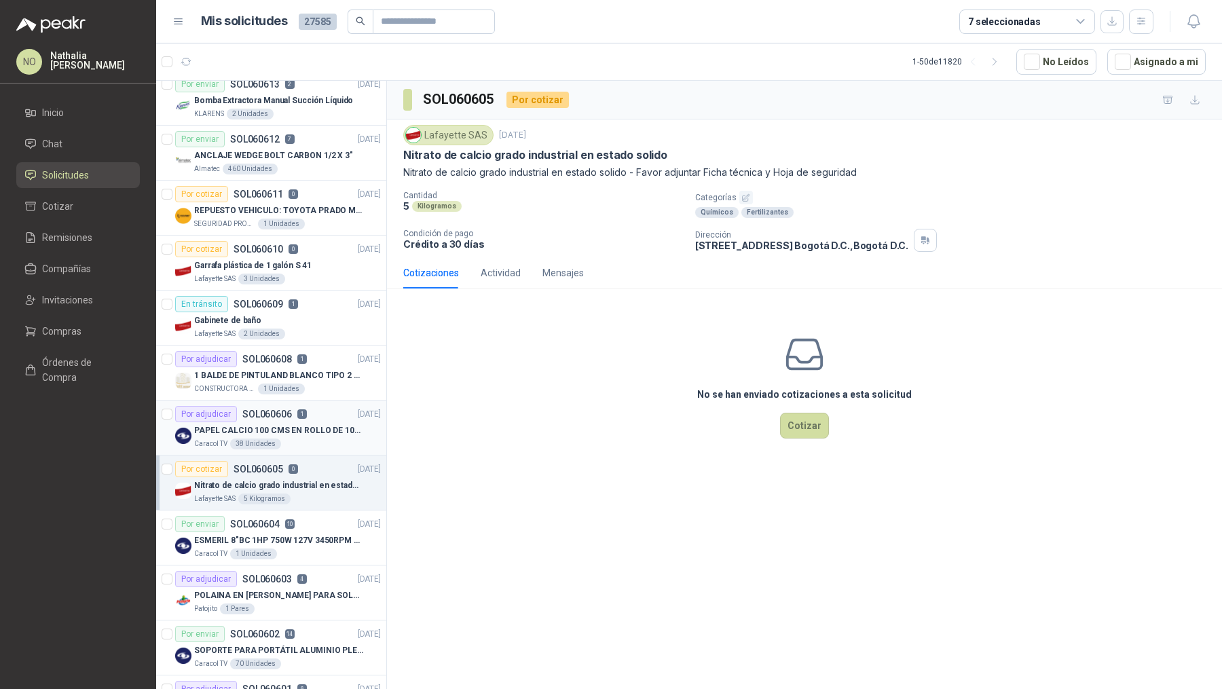
click at [302, 424] on p "PAPEL CALCIO 100 CMS EN ROLLO DE 100 GR" at bounding box center [278, 430] width 169 height 13
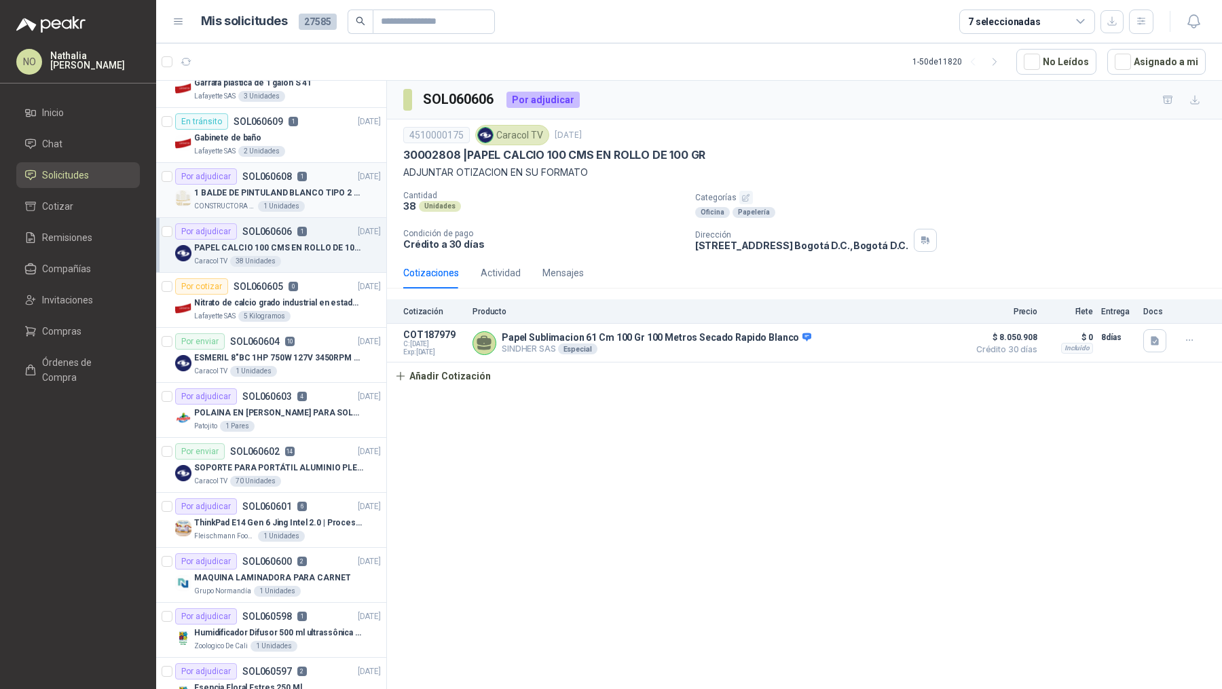
scroll to position [1080, 0]
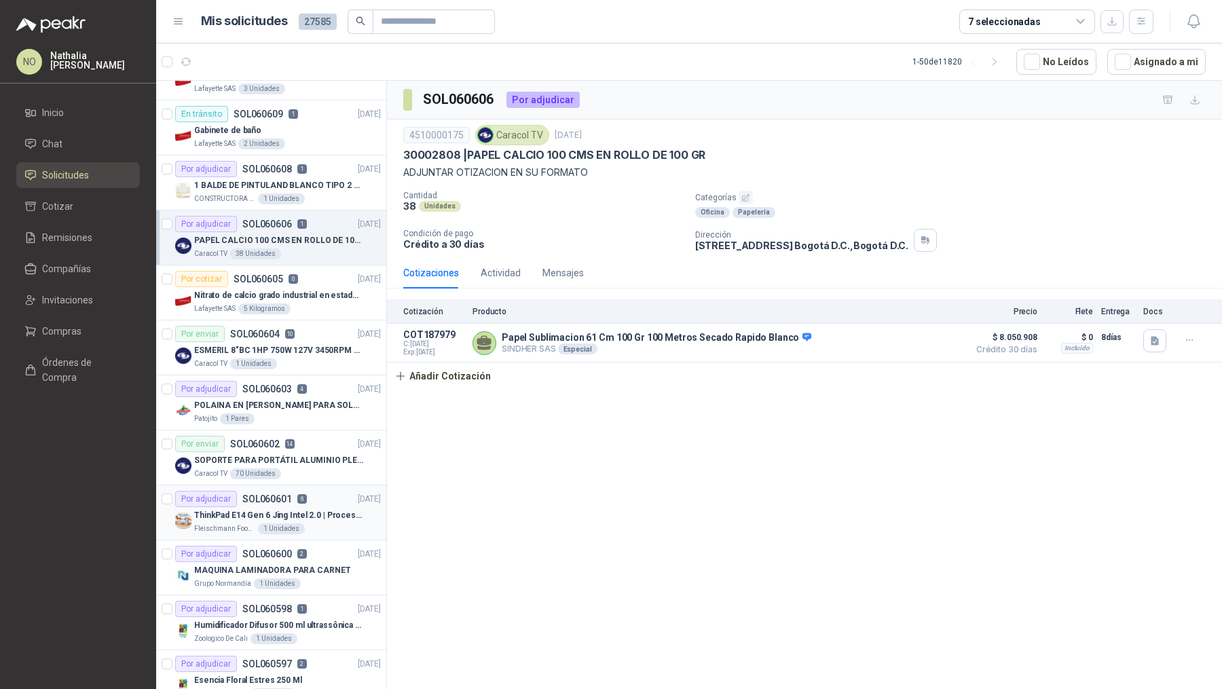
click at [278, 479] on p "ThinkPad E14 Gen 6 Jing Intel 2.0 | Procesador Intel Core Ultra 5 125U ( 12" at bounding box center [278, 515] width 169 height 13
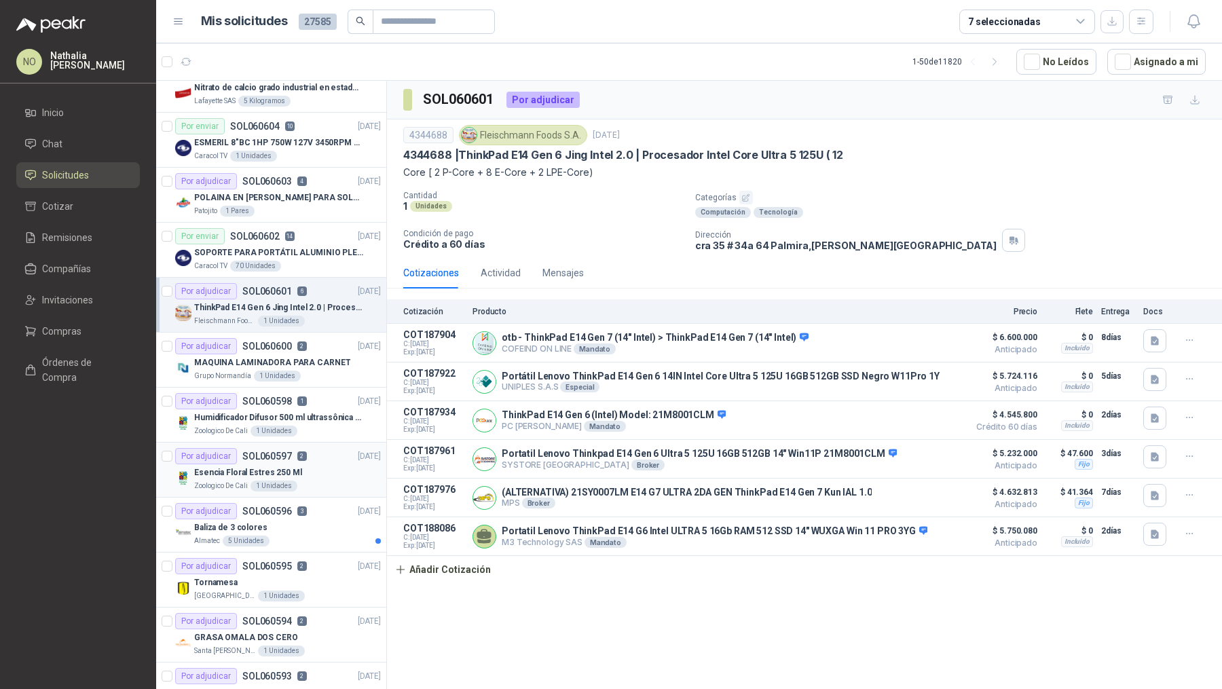
scroll to position [1285, 0]
click at [268, 479] on div "1 Unidades" at bounding box center [281, 598] width 47 height 11
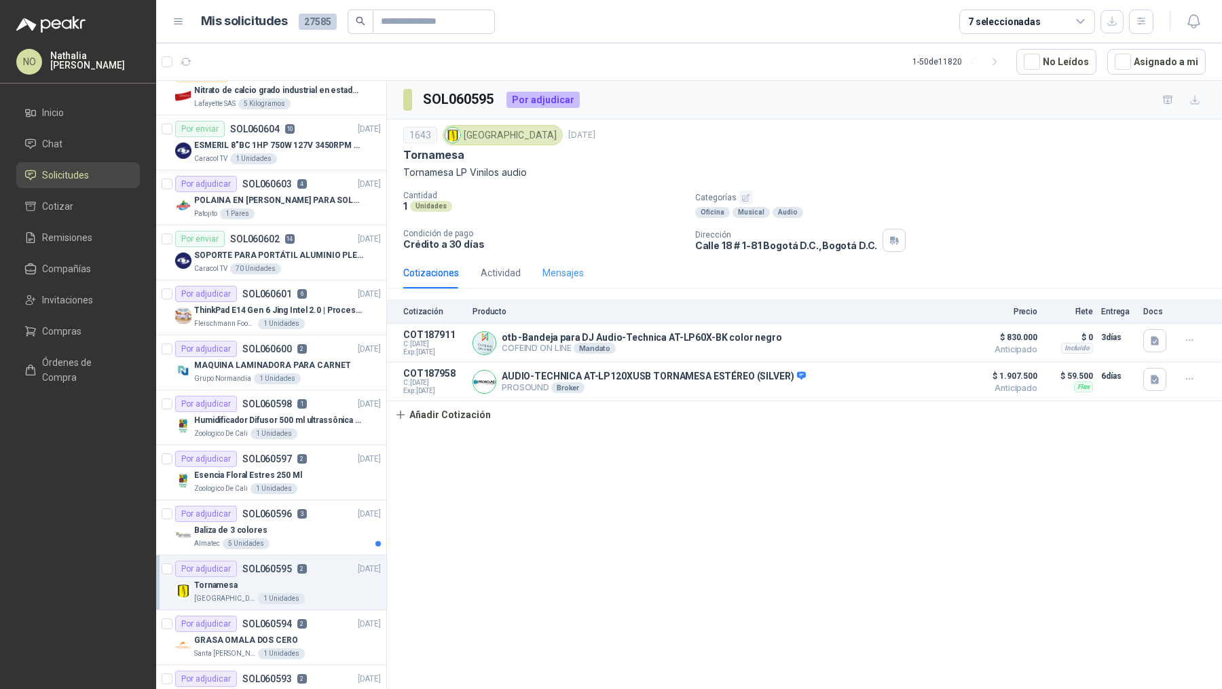
click at [555, 280] on div "Mensajes" at bounding box center [563, 272] width 41 height 31
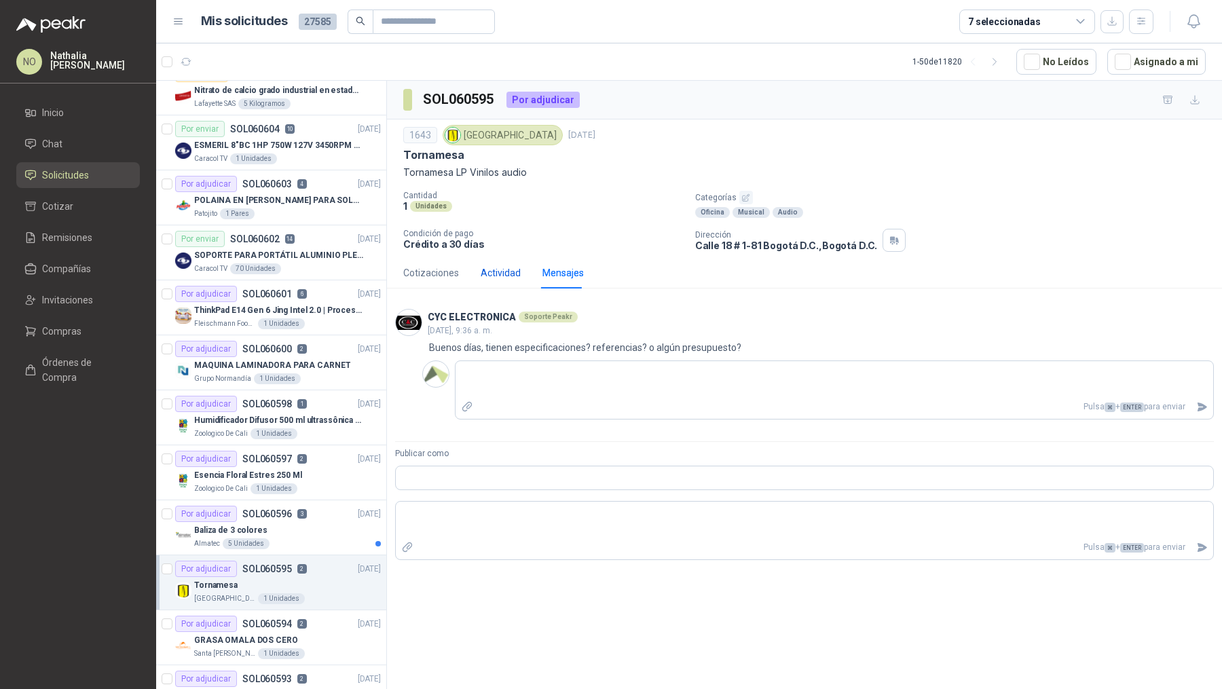
click at [498, 274] on div "Actividad" at bounding box center [501, 273] width 40 height 15
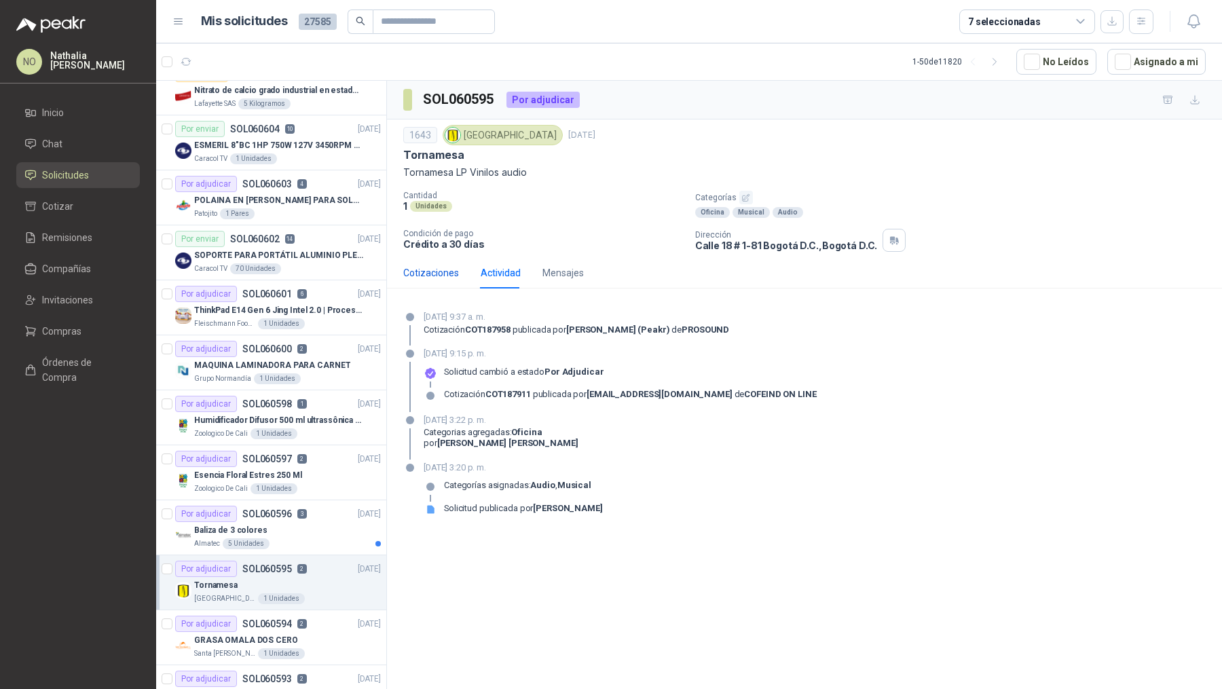
click at [428, 270] on div "Cotizaciones" at bounding box center [431, 273] width 56 height 15
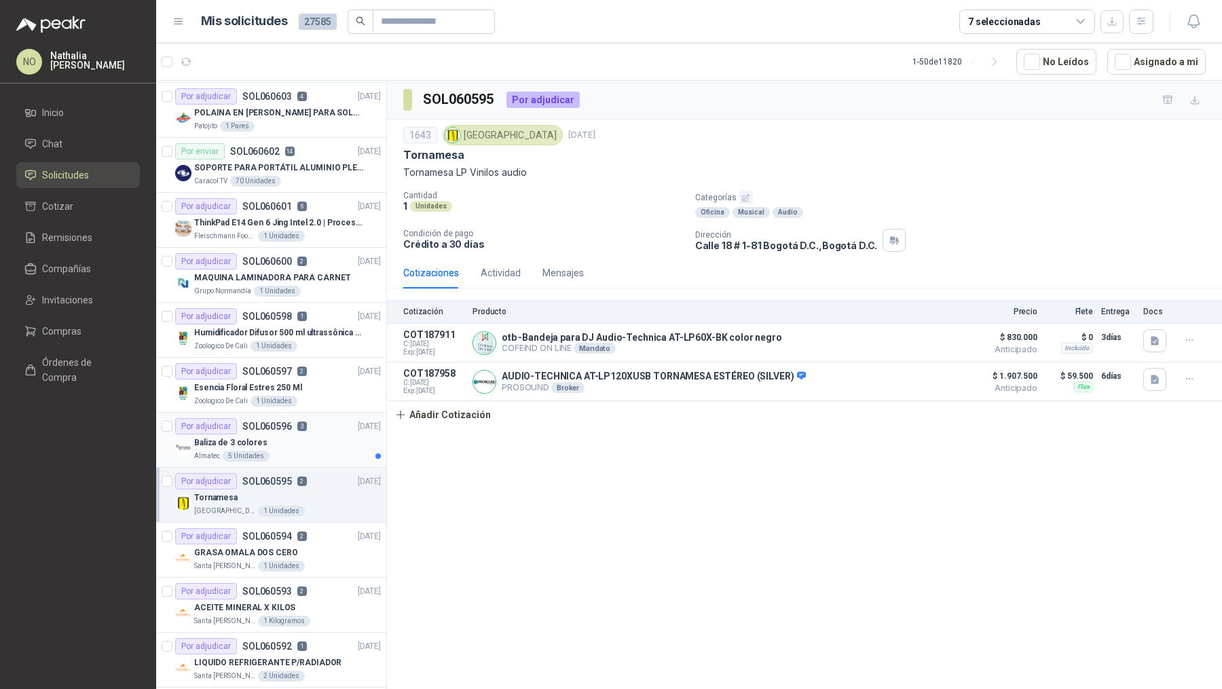
scroll to position [1391, 0]
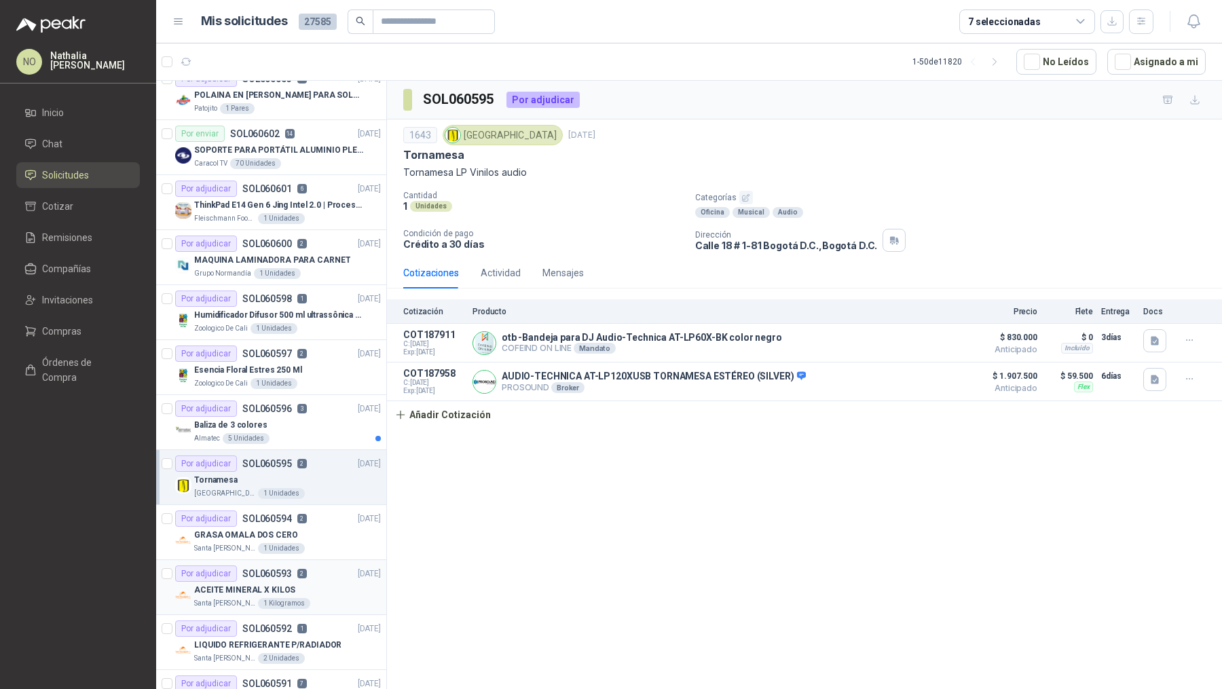
click at [264, 479] on p "ACEITE MINERAL X KILOS" at bounding box center [244, 590] width 101 height 13
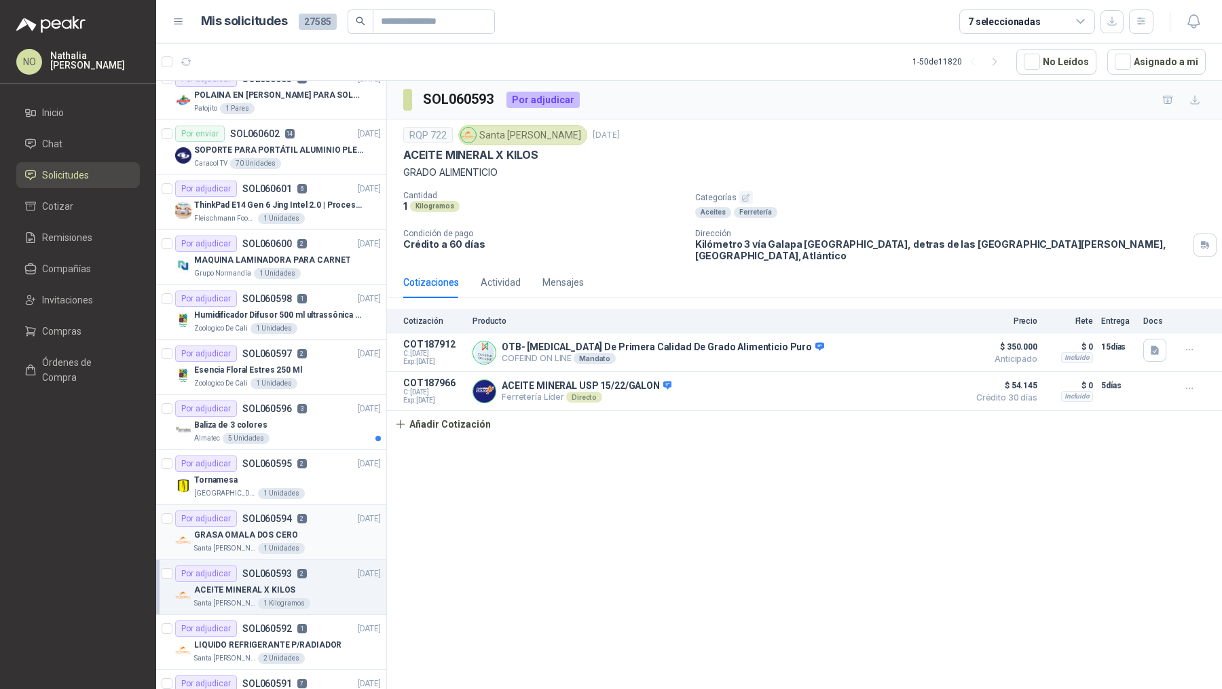
click at [287, 479] on p "GRASA OMALA DOS CERO" at bounding box center [246, 535] width 104 height 13
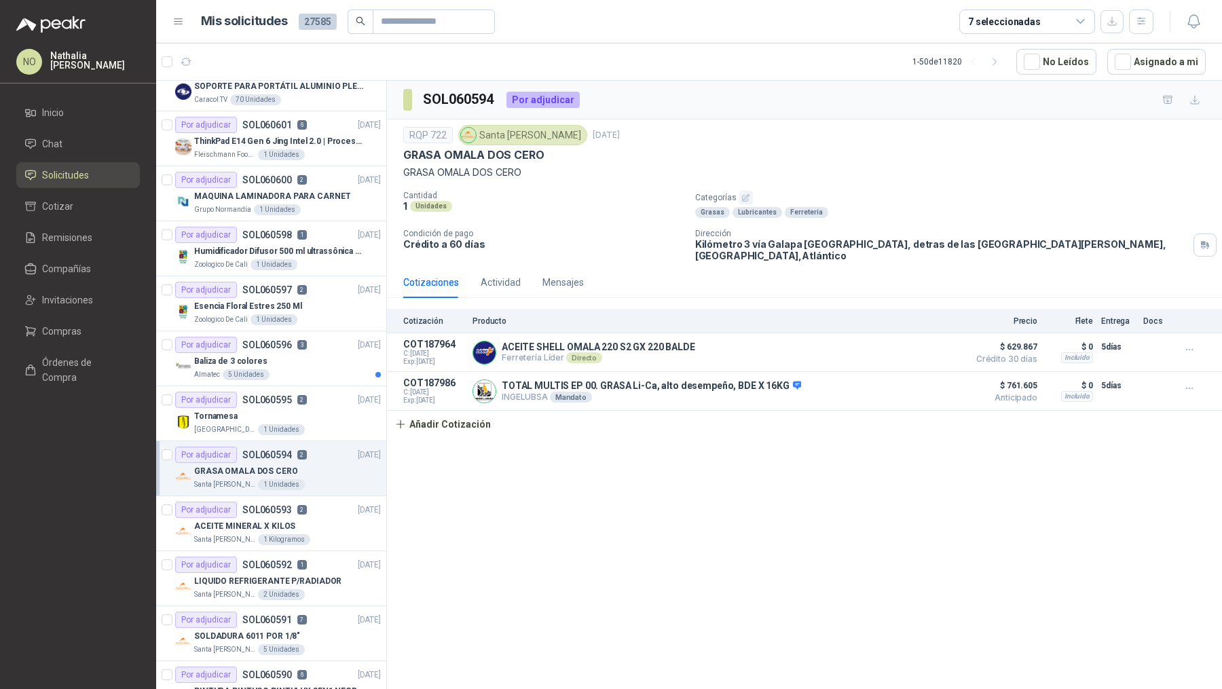
scroll to position [1477, 0]
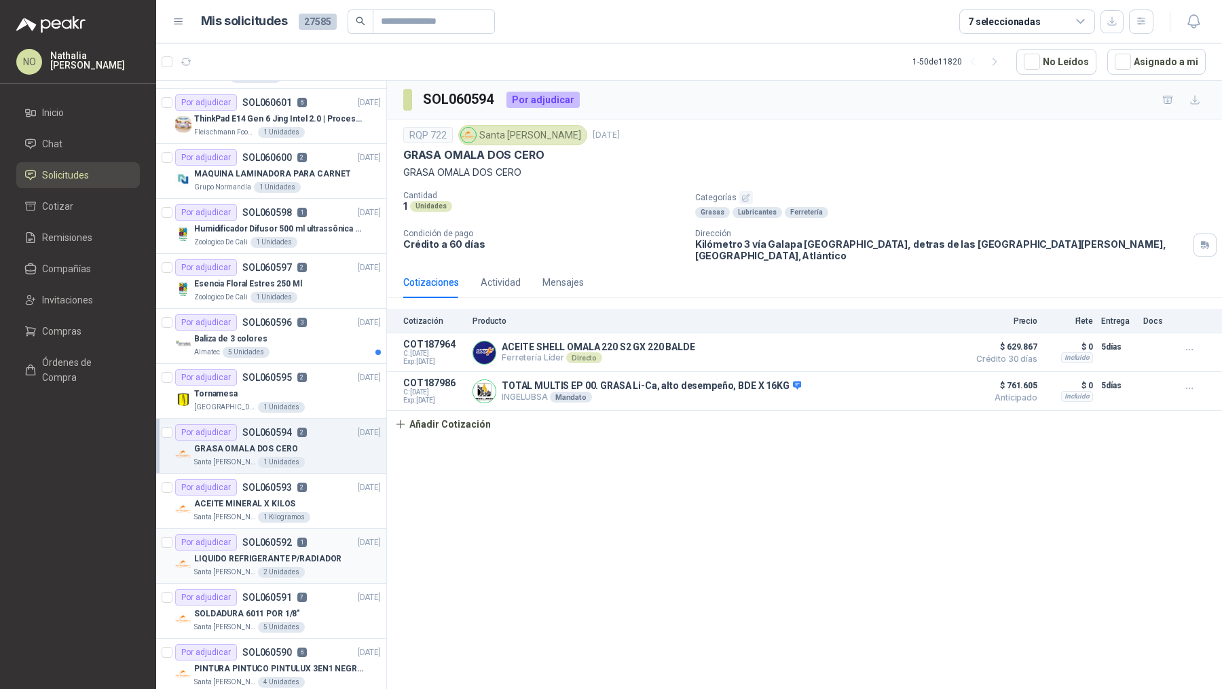
click at [289, 479] on p "SOL060592" at bounding box center [267, 543] width 50 height 10
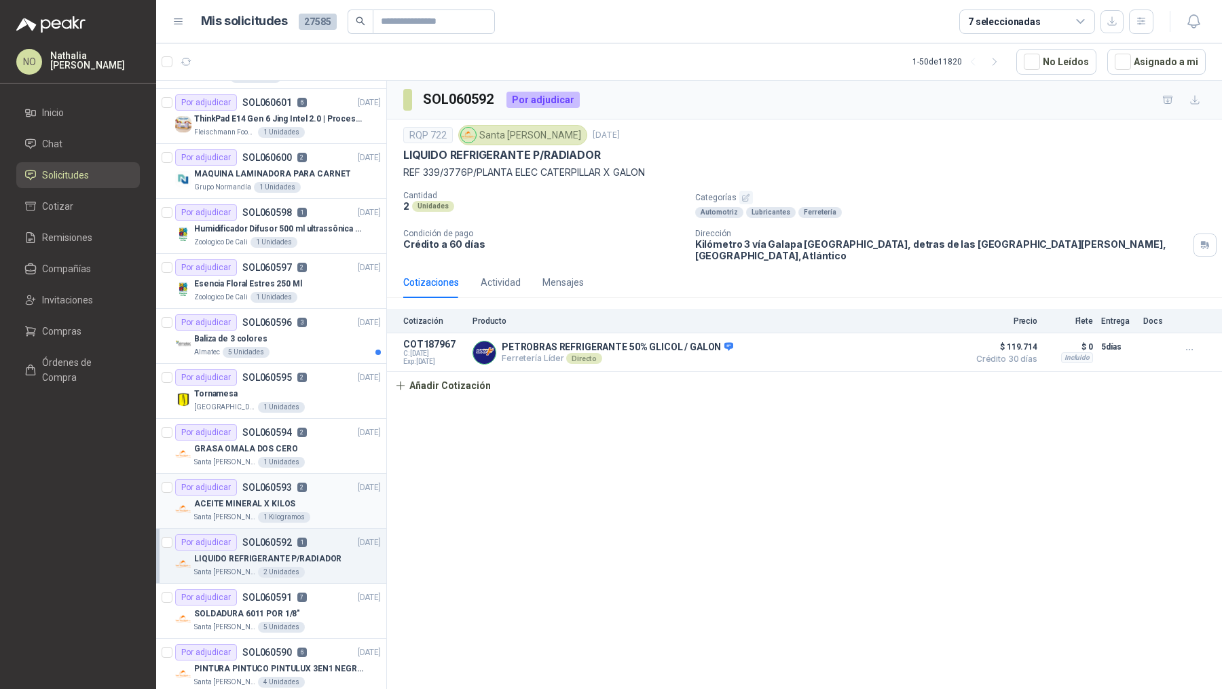
click at [297, 479] on div "1 Kilogramos" at bounding box center [284, 517] width 52 height 11
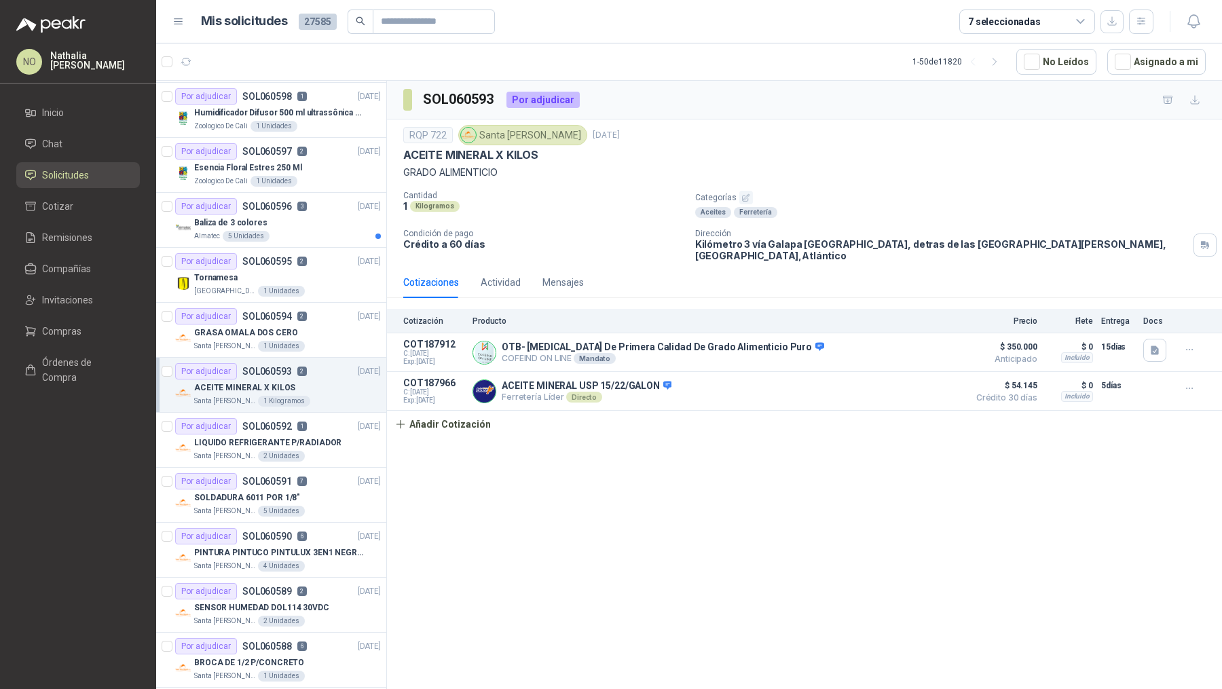
scroll to position [1603, 0]
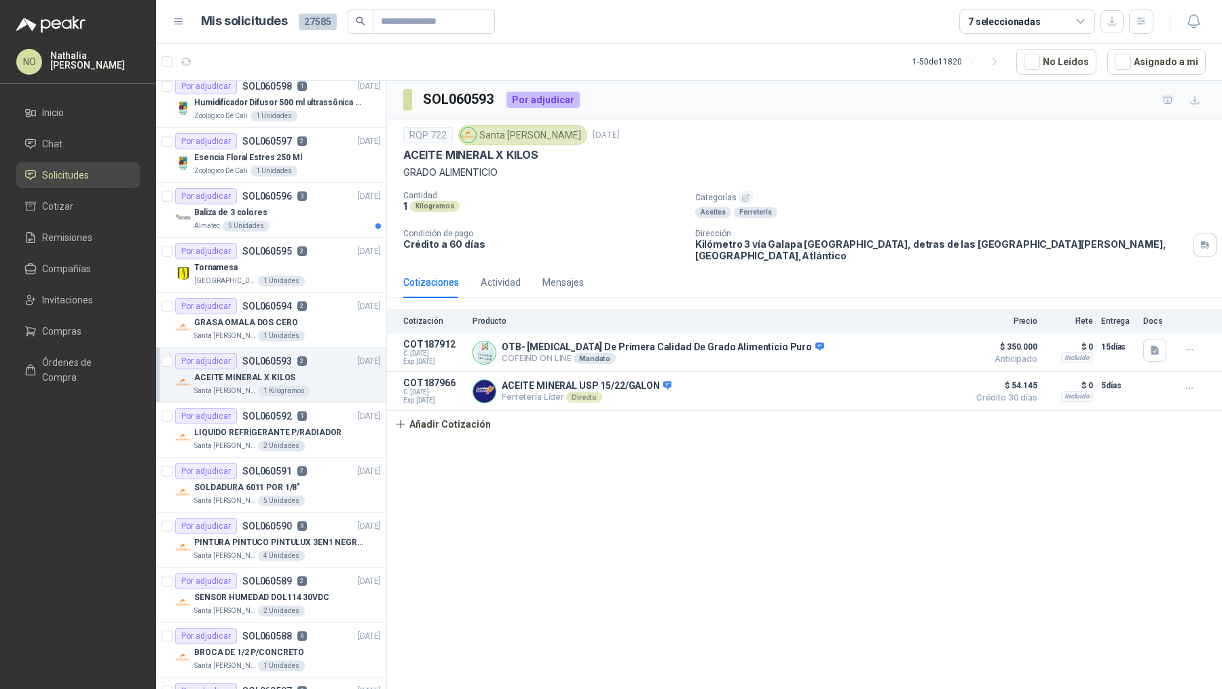
click at [297, 479] on article "Por adjudicar SOL060590 6 [DATE] PINTURA PINTUCO PINTULUX 3EN1 NEGRO X G Santa …" at bounding box center [271, 540] width 230 height 55
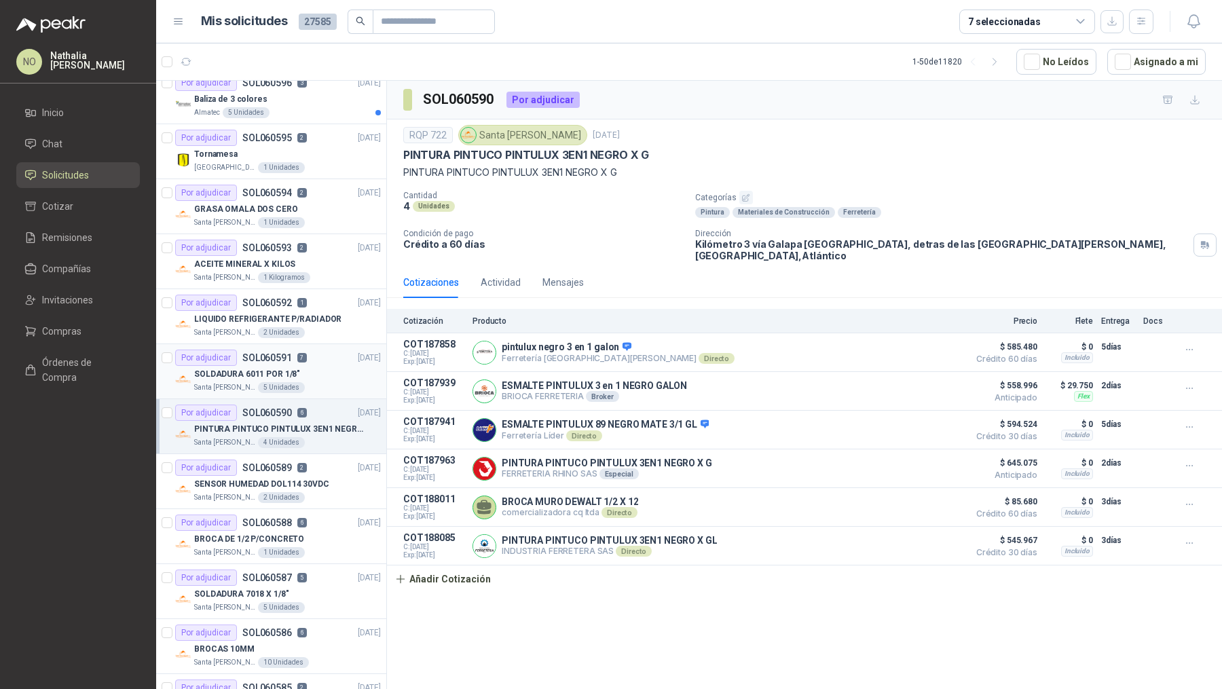
scroll to position [1718, 0]
click at [302, 479] on div "Por adjudicar SOL060588 6" at bounding box center [241, 521] width 132 height 16
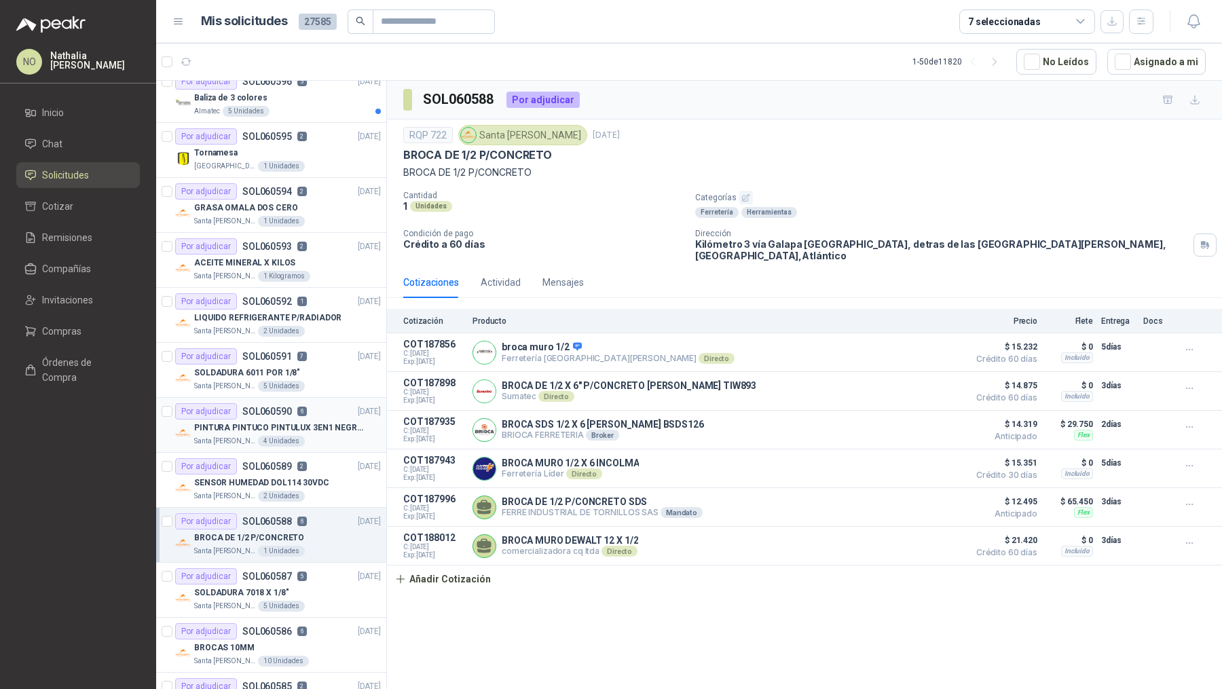
click at [282, 436] on div "4 Unidades" at bounding box center [281, 441] width 47 height 11
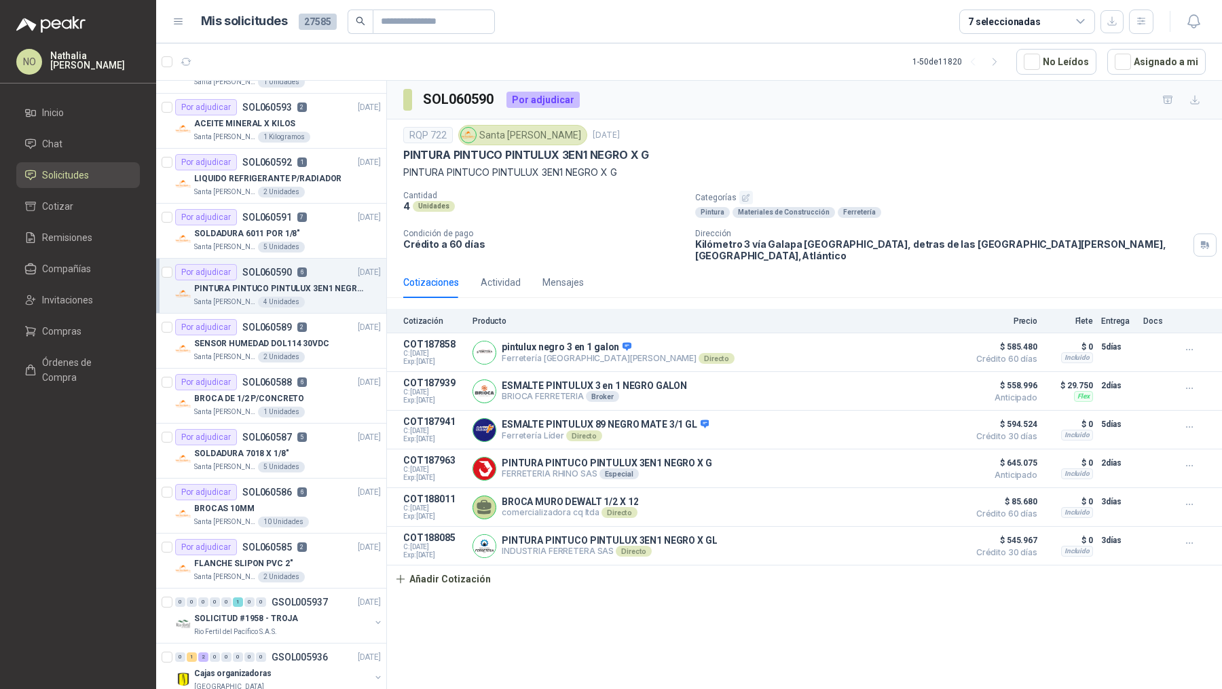
scroll to position [1856, 0]
click at [314, 479] on div "FLANCHE SLIPON PVC 2"" at bounding box center [287, 565] width 187 height 16
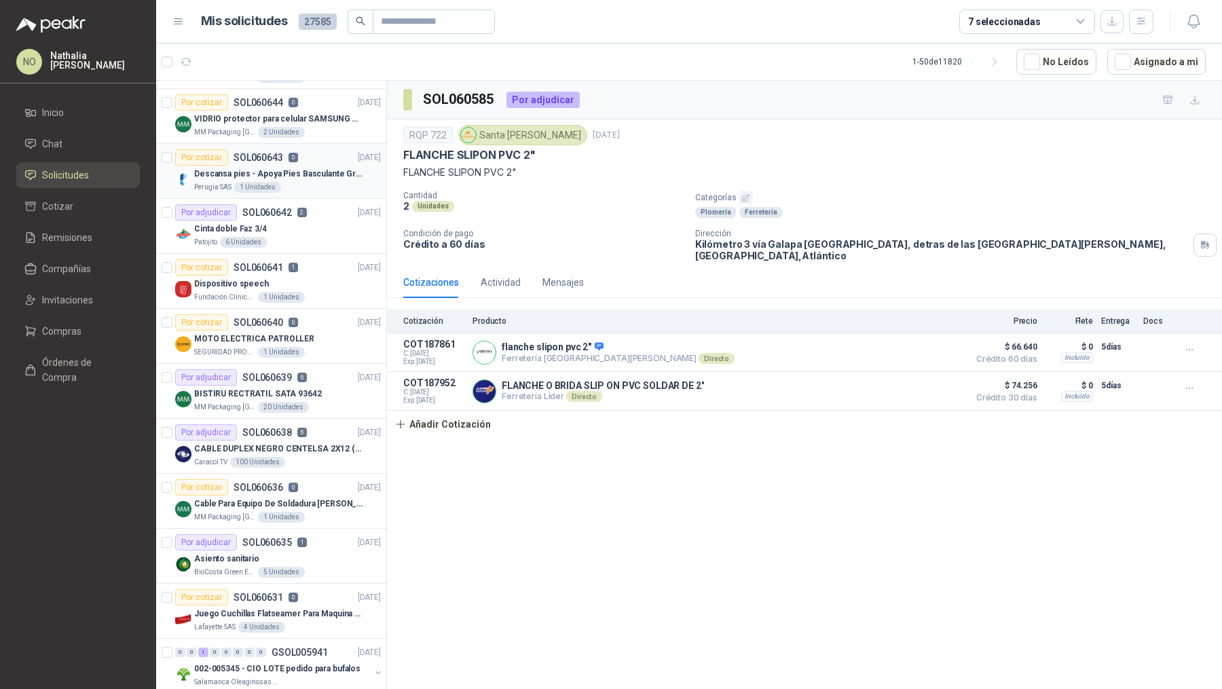
scroll to position [100, 0]
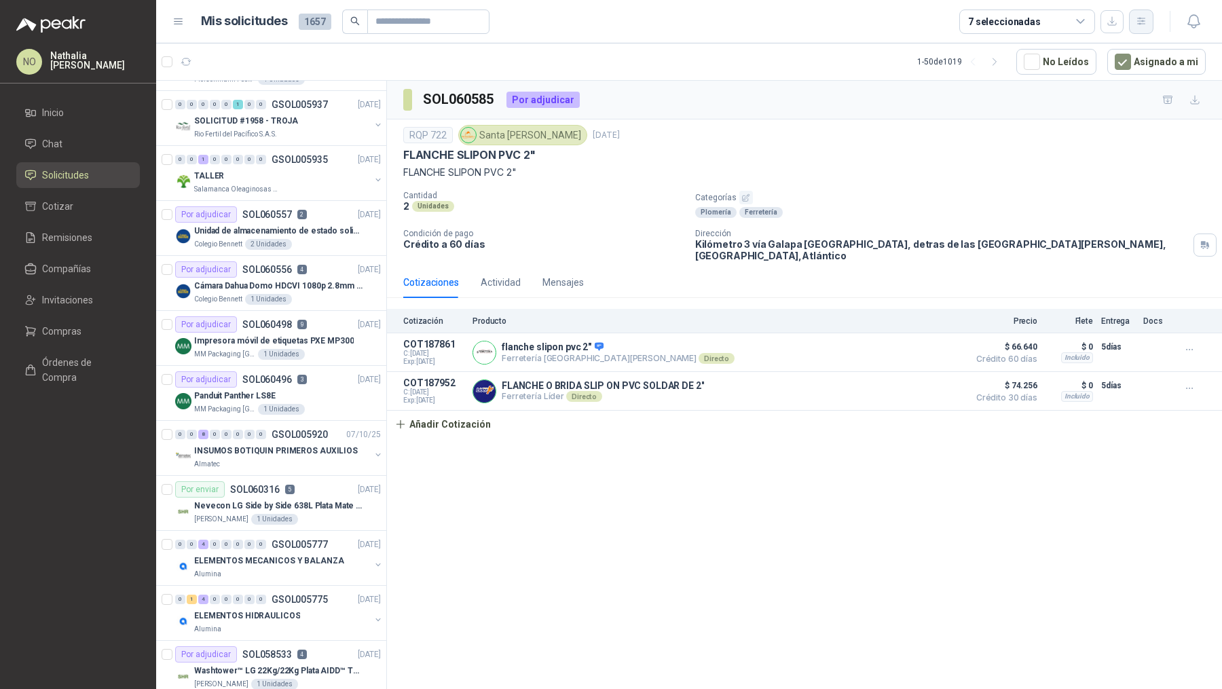
click at [888, 29] on button "button" at bounding box center [1141, 22] width 24 height 24
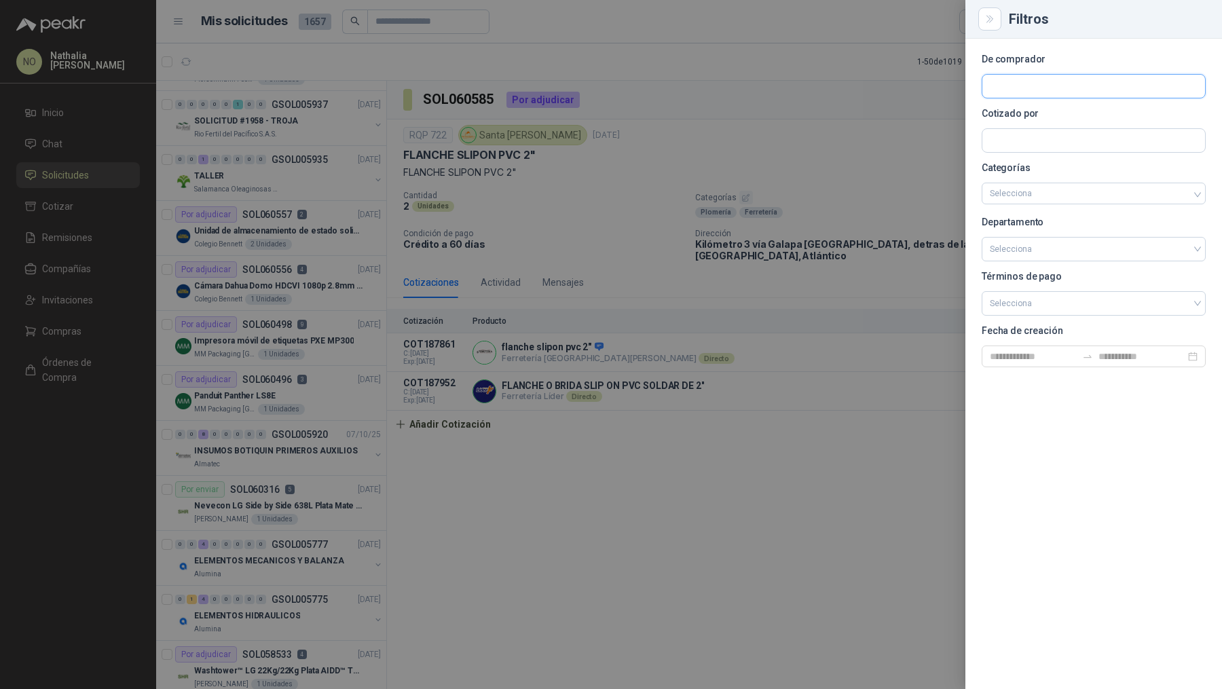
click at [888, 83] on input "text" at bounding box center [1094, 86] width 223 height 23
type input "*****"
click at [888, 120] on span "[PERSON_NAME] Foods S.A. -" at bounding box center [1051, 123] width 75 height 7
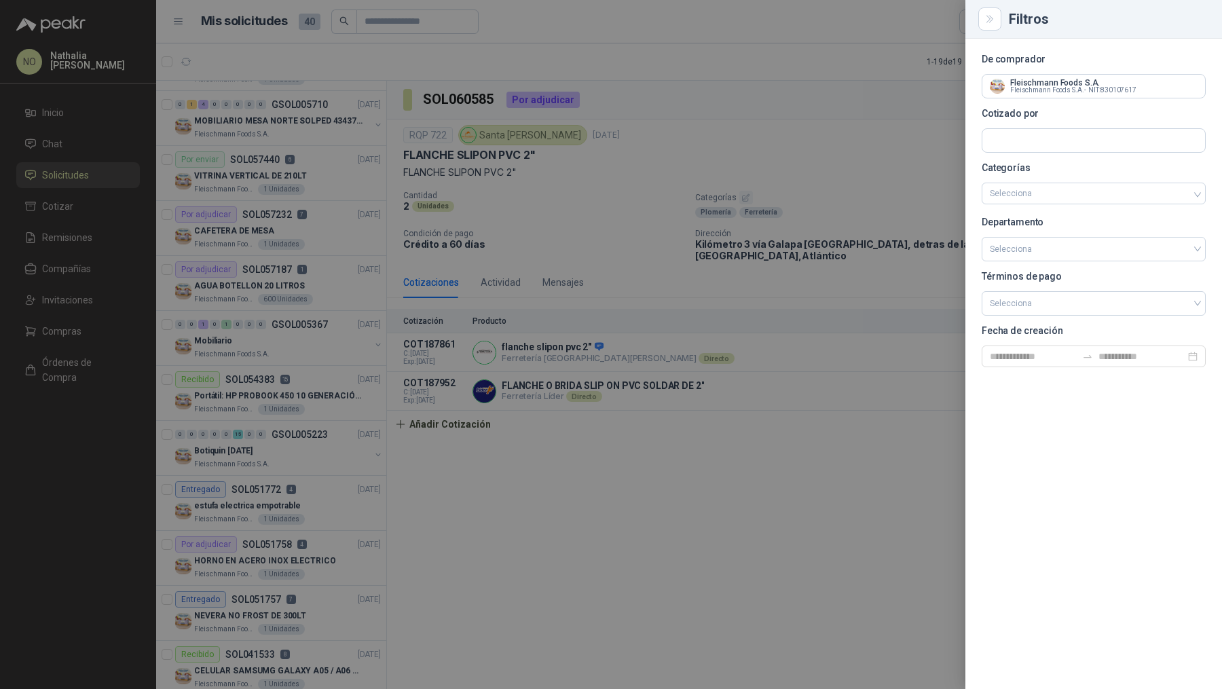
click at [432, 280] on div at bounding box center [611, 344] width 1222 height 689
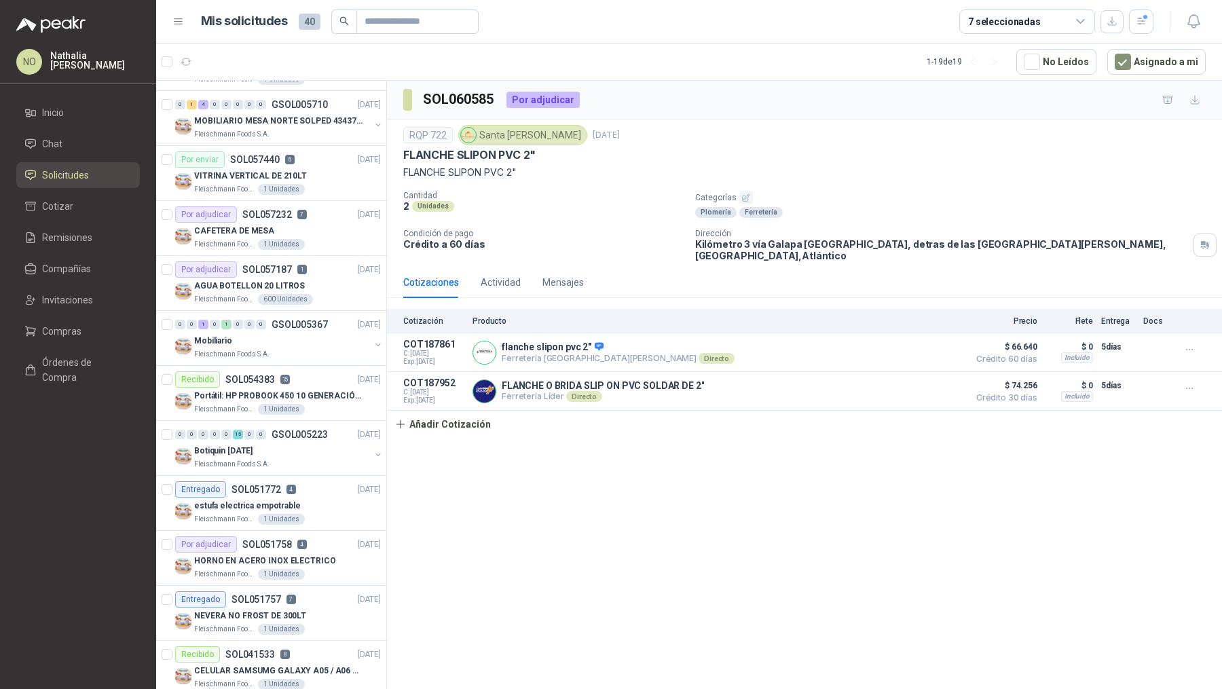
scroll to position [0, 0]
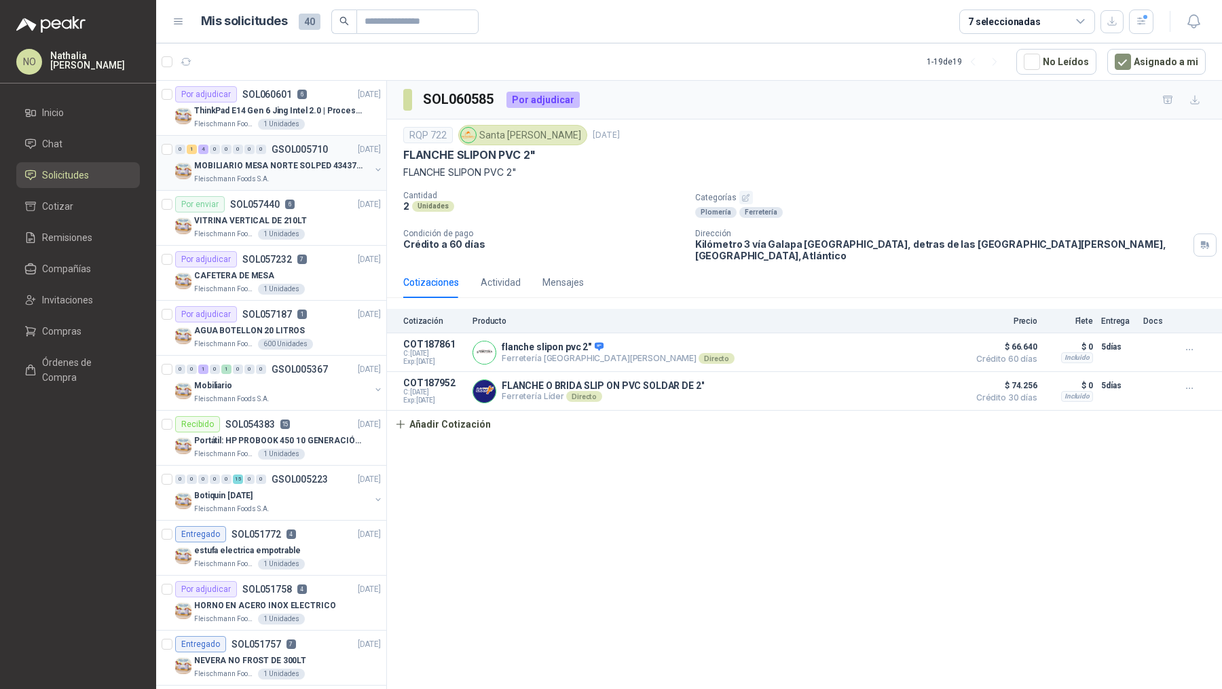
click at [309, 158] on div "MOBILIARIO MESA NORTE SOLPED 4343782" at bounding box center [282, 166] width 176 height 16
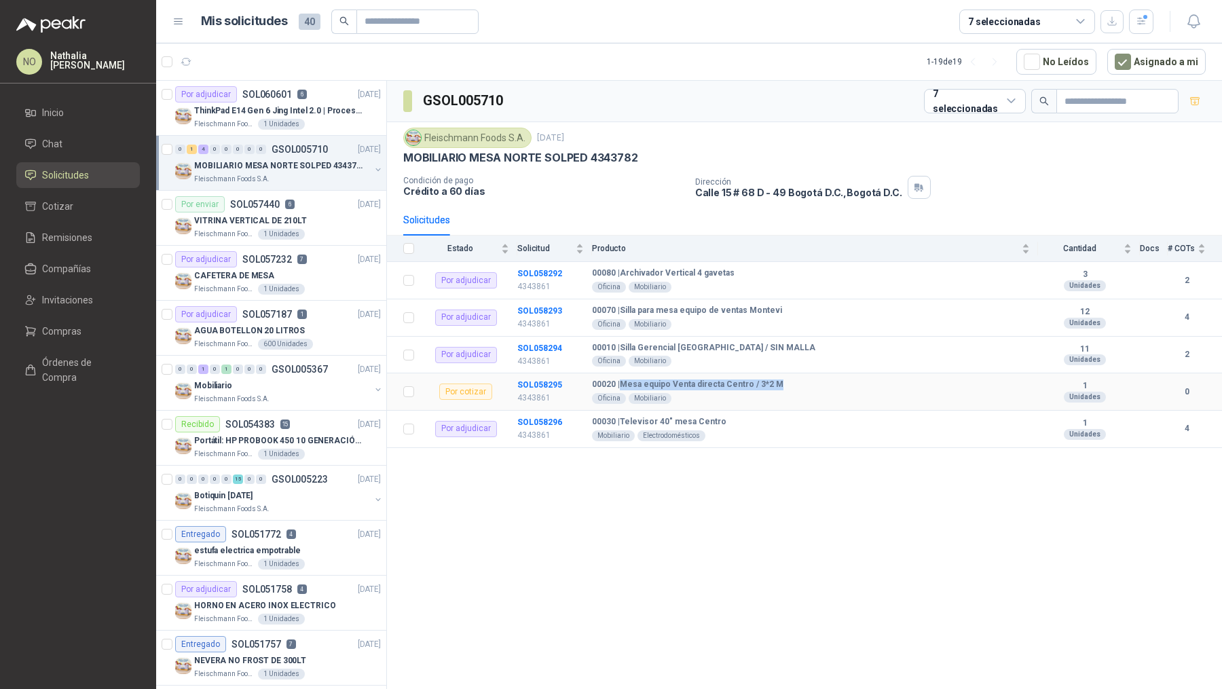
drag, startPoint x: 621, startPoint y: 381, endPoint x: 782, endPoint y: 380, distance: 160.9
click at [782, 381] on div "00020 | Mesa equipo Venta directa Centro / 3*2 M Oficina Mobiliario" at bounding box center [811, 392] width 438 height 24
copy b "Mesa equipo Venta directa Centro / 3*2 M"
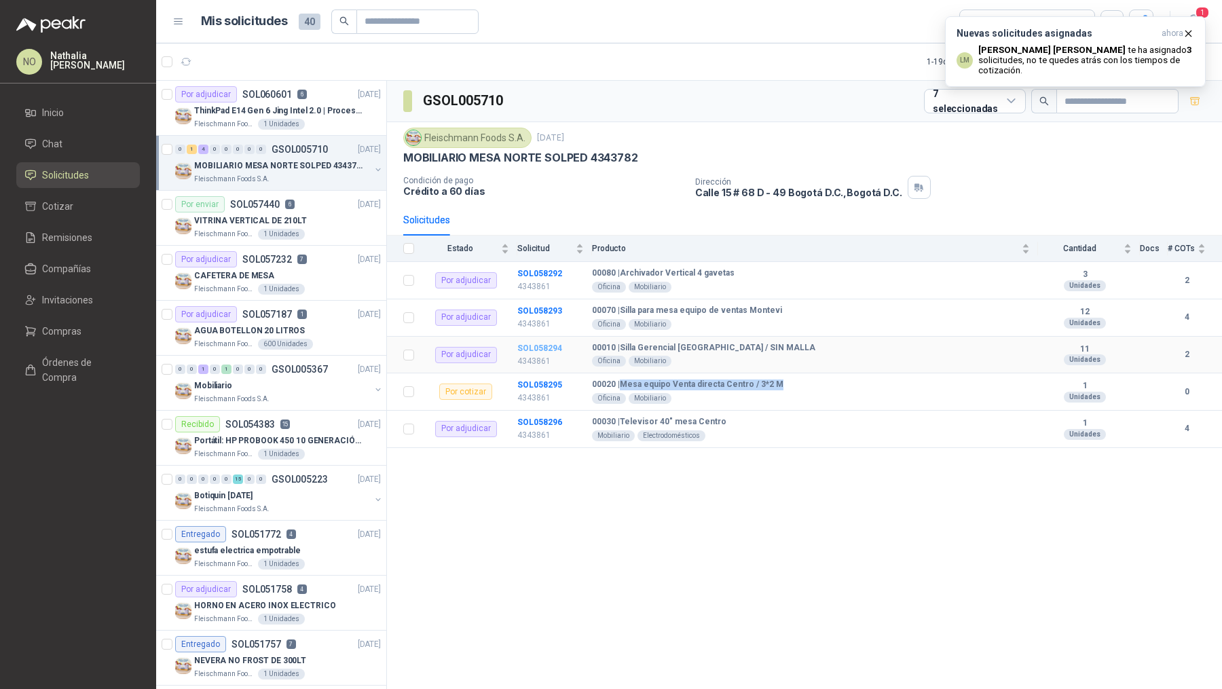
click at [547, 346] on b "SOL058294" at bounding box center [539, 349] width 45 height 10
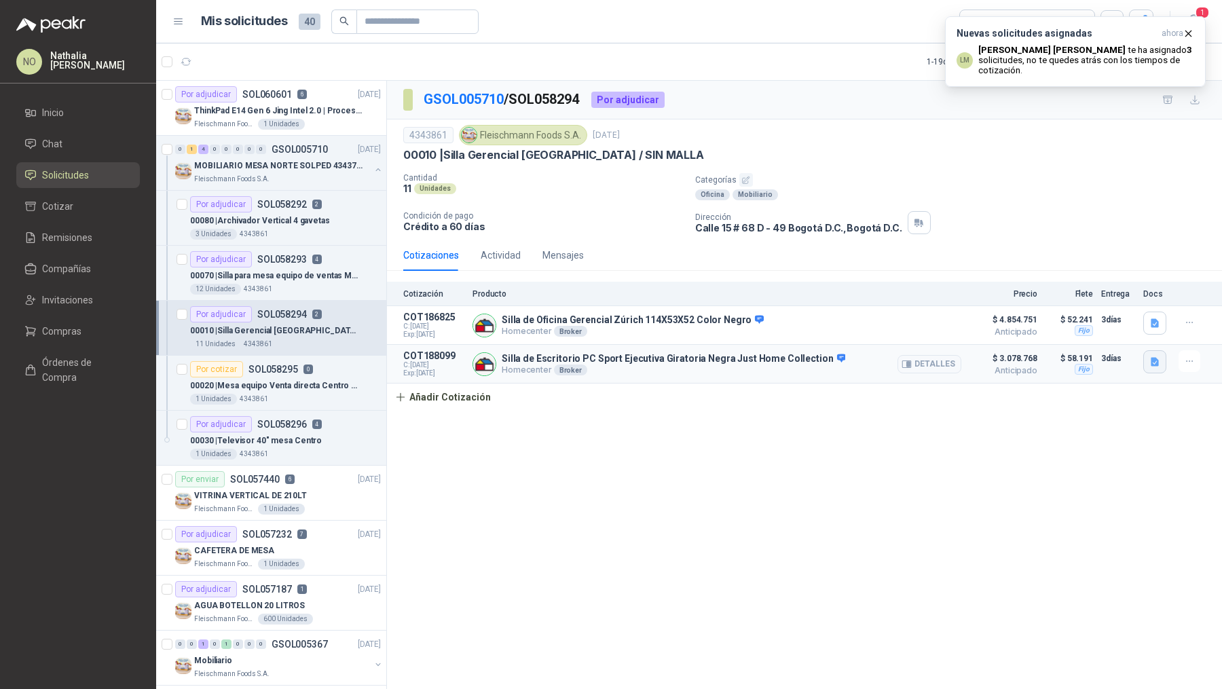
click at [888, 350] on button "button" at bounding box center [1155, 361] width 23 height 23
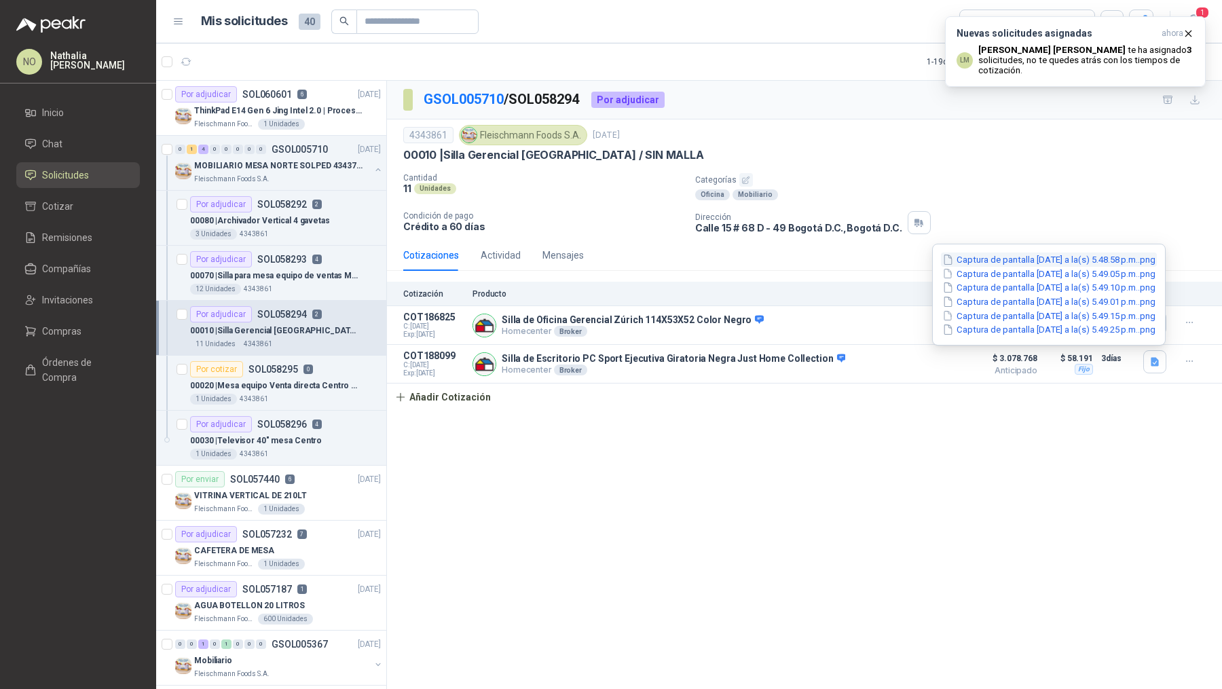
click at [888, 260] on button "Captura de pantalla [DATE] a la(s) 5.48.58 p.m..png" at bounding box center [1049, 260] width 216 height 14
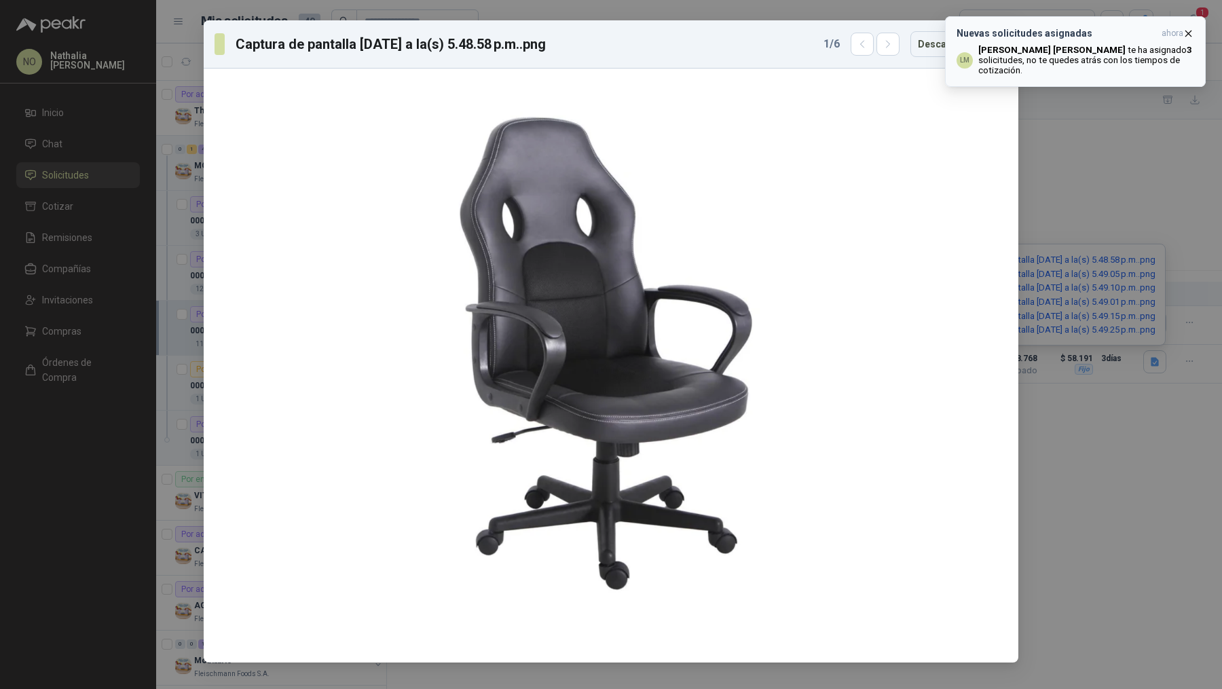
click at [888, 33] on icon "button" at bounding box center [1188, 33] width 5 height 5
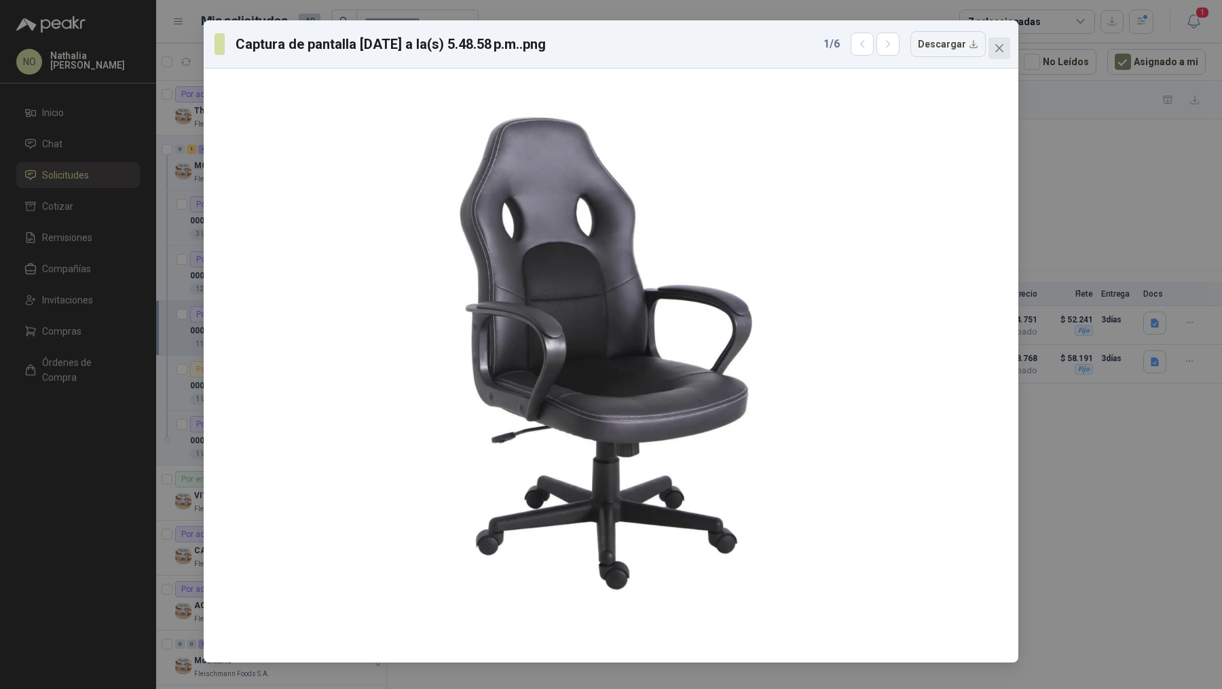
click at [888, 50] on icon "close" at bounding box center [999, 48] width 11 height 11
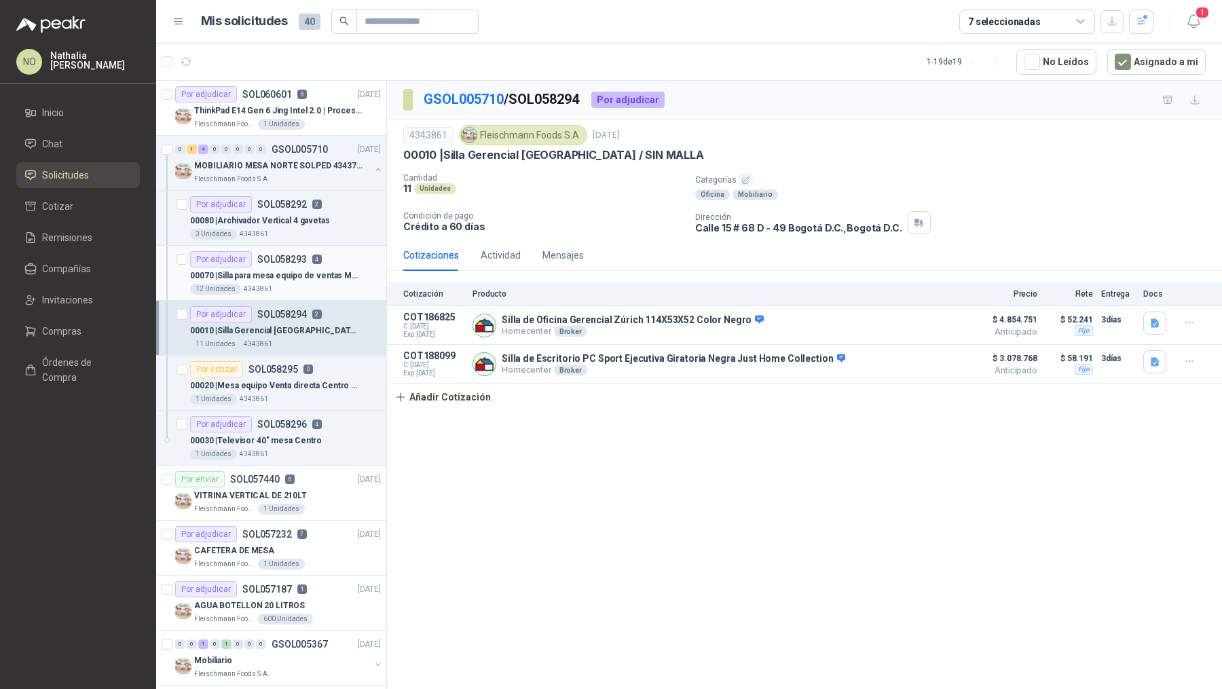
click at [281, 284] on div "12 Unidades 4343861" at bounding box center [285, 289] width 191 height 11
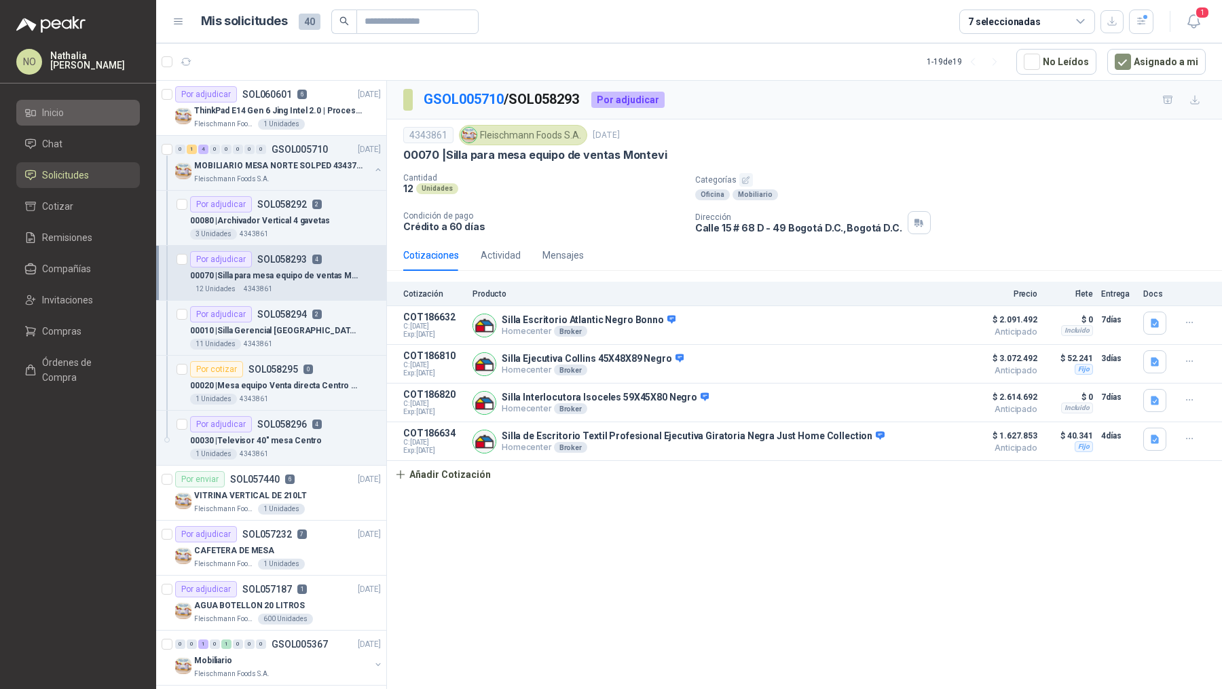
click at [120, 110] on li "Inicio" at bounding box center [77, 112] width 107 height 15
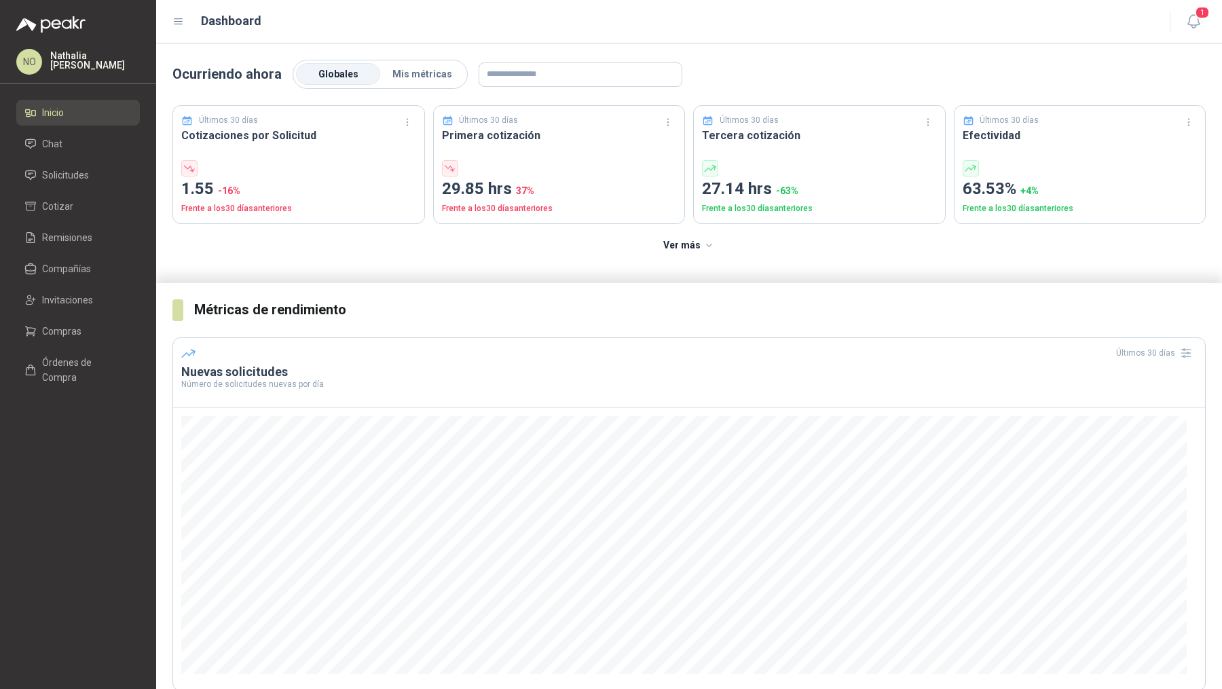
click at [81, 52] on div "NO [PERSON_NAME]" at bounding box center [78, 62] width 124 height 26
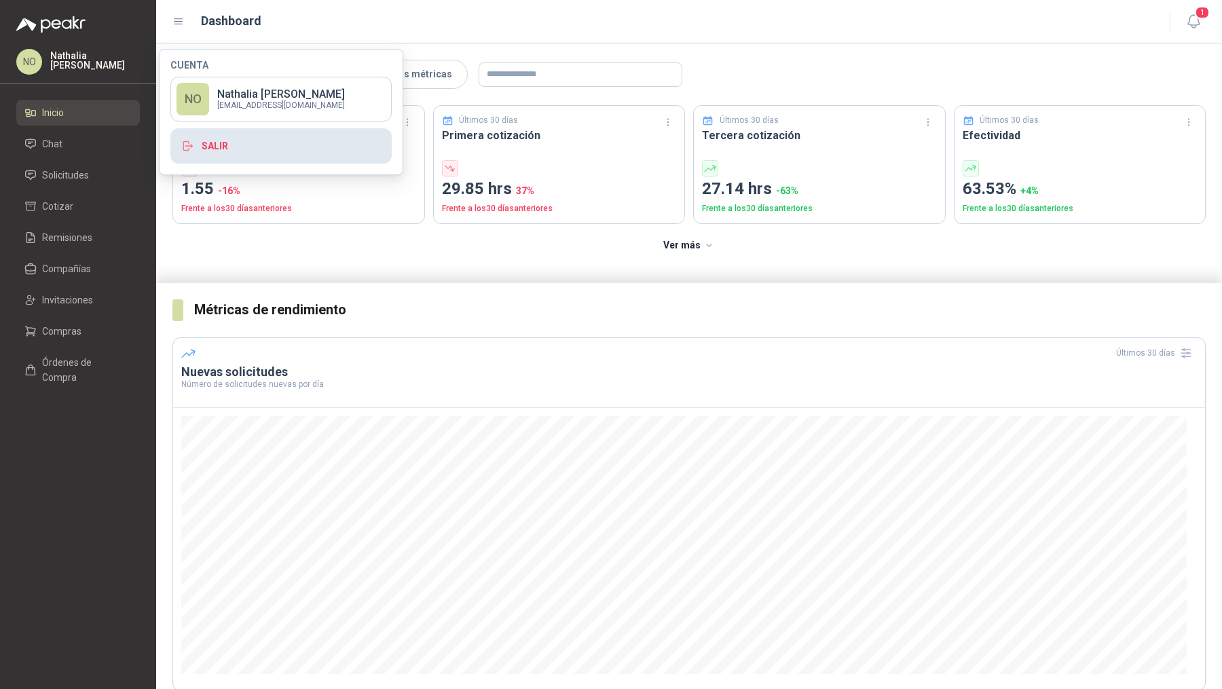
click at [288, 148] on button "Salir" at bounding box center [280, 145] width 221 height 35
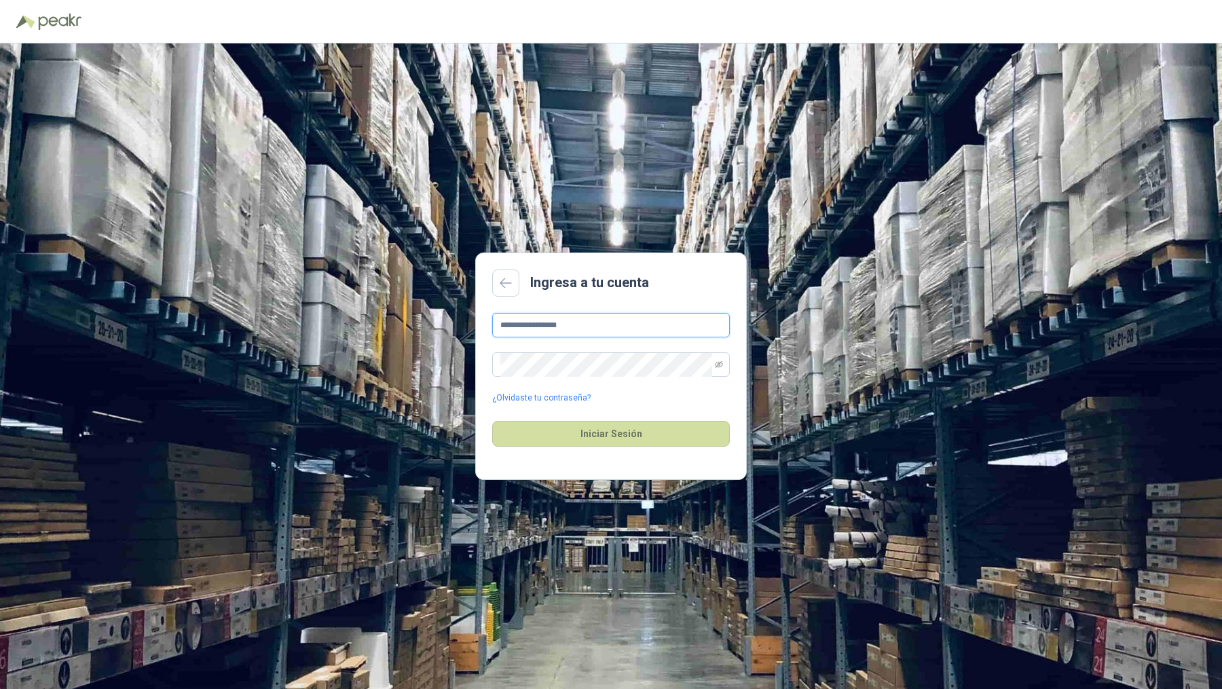
click at [628, 332] on input "**********" at bounding box center [611, 325] width 238 height 24
type input "**********"
click at [596, 432] on button "Iniciar Sesión" at bounding box center [611, 434] width 238 height 26
